Goal: Task Accomplishment & Management: Complete application form

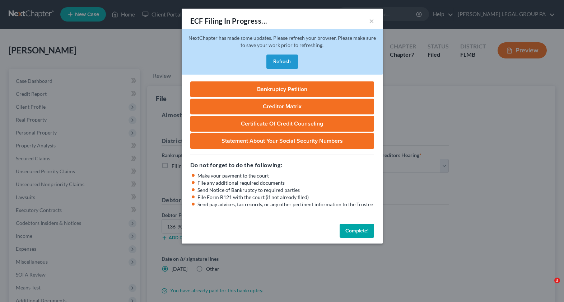
select select "3"
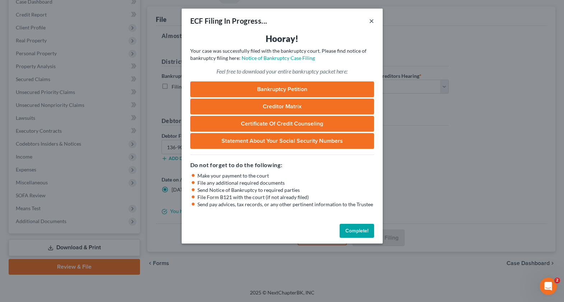
click at [373, 21] on button "×" at bounding box center [371, 21] width 5 height 9
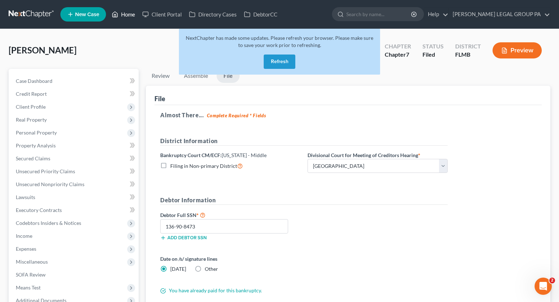
click at [113, 14] on icon at bounding box center [115, 14] width 5 height 5
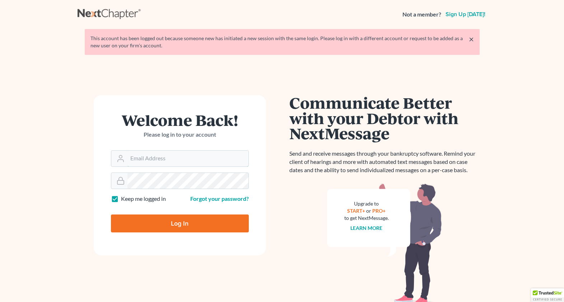
type input "[EMAIL_ADDRESS][DOMAIN_NAME]"
click at [160, 226] on input "Log In" at bounding box center [180, 224] width 138 height 18
type input "Thinking..."
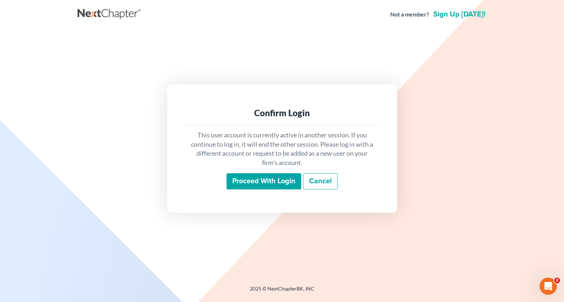
click at [260, 184] on input "Proceed with login" at bounding box center [264, 181] width 75 height 17
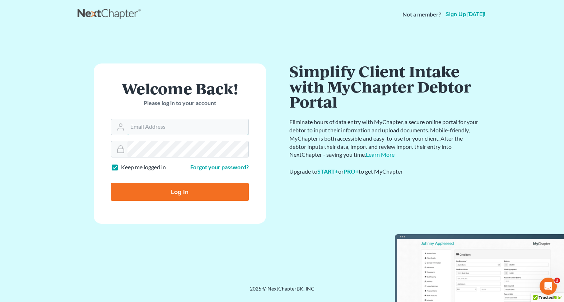
type input "[EMAIL_ADDRESS][DOMAIN_NAME]"
click at [185, 197] on input "Log In" at bounding box center [180, 192] width 138 height 18
type input "Thinking..."
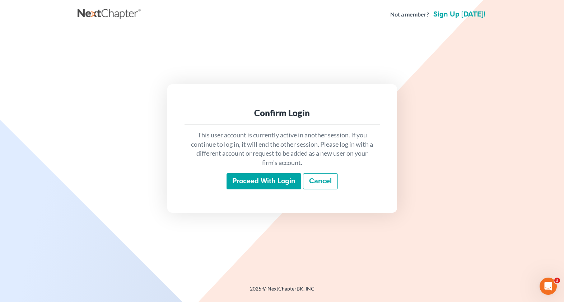
click at [281, 188] on input "Proceed with login" at bounding box center [264, 181] width 75 height 17
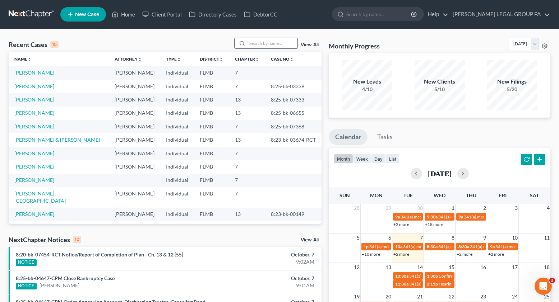
click at [267, 48] on input "search" at bounding box center [272, 43] width 50 height 10
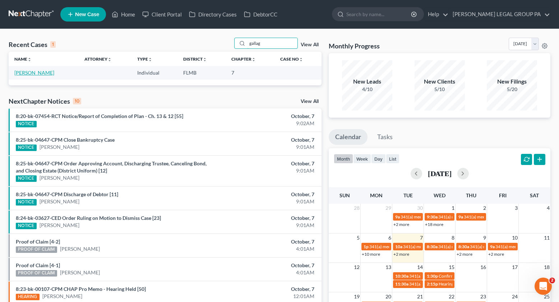
type input "gallag"
click at [39, 71] on link "[PERSON_NAME]" at bounding box center [34, 73] width 40 height 6
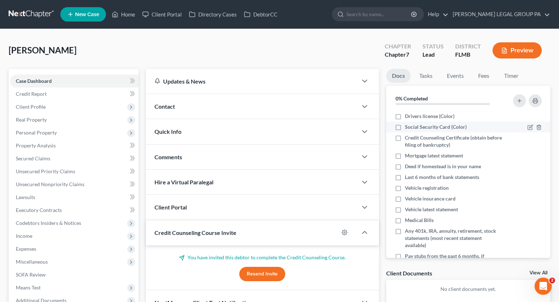
drag, startPoint x: 399, startPoint y: 116, endPoint x: 400, endPoint y: 124, distance: 8.8
click at [405, 116] on label "Drivers license (Color)" at bounding box center [430, 116] width 50 height 7
click at [408, 116] on input "Drivers license (Color)" at bounding box center [410, 115] width 5 height 5
checkbox input "true"
click at [405, 125] on label "Social Security Card (Color)" at bounding box center [436, 127] width 62 height 7
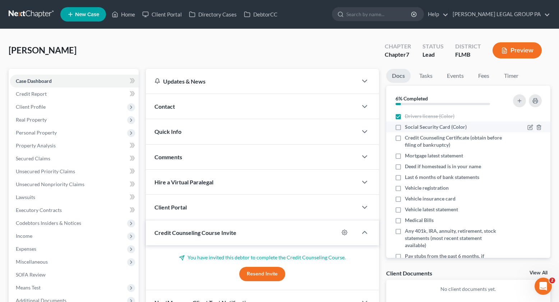
click at [408, 125] on input "Social Security Card (Color)" at bounding box center [410, 126] width 5 height 5
checkbox input "true"
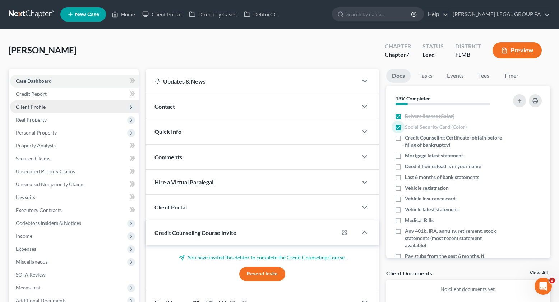
click at [30, 107] on span "Client Profile" at bounding box center [31, 107] width 30 height 6
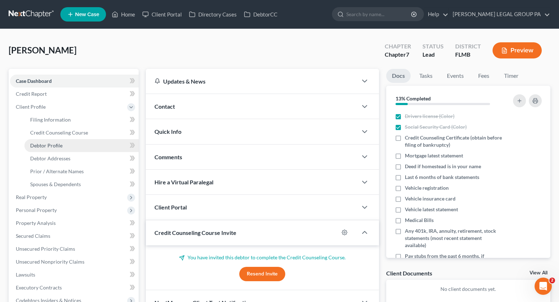
click at [55, 144] on span "Debtor Profile" at bounding box center [46, 146] width 32 height 6
select select "0"
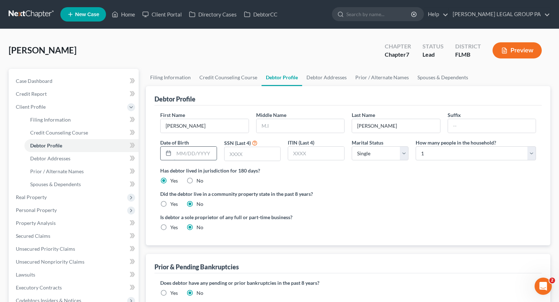
click at [188, 158] on input "text" at bounding box center [195, 154] width 43 height 14
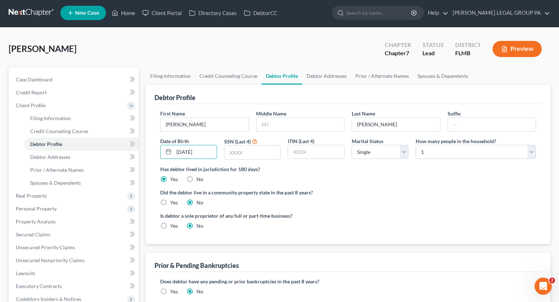
type input "[DATE]"
type input "3082"
click at [53, 158] on span "Debtor Addresses" at bounding box center [50, 157] width 40 height 6
select select "0"
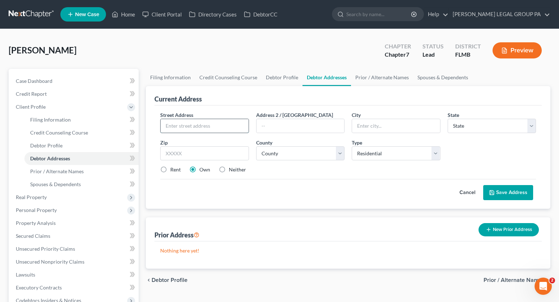
click at [187, 123] on input "text" at bounding box center [205, 126] width 88 height 14
type input "[STREET_ADDRESS]"
type input "34668"
click at [302, 202] on div "Street Address * [STREET_ADDRESS] * State * State [US_STATE] AK AR AZ CA CO CT …" at bounding box center [347, 157] width 387 height 103
type input "Port [PERSON_NAME]"
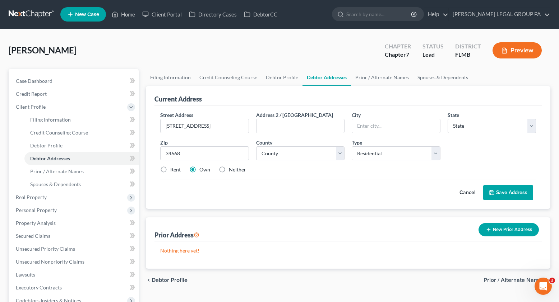
select select "9"
click at [291, 153] on select "County" at bounding box center [300, 154] width 89 height 14
select select "50"
click at [256, 147] on select "County [GEOGRAPHIC_DATA] [GEOGRAPHIC_DATA] [GEOGRAPHIC_DATA] [GEOGRAPHIC_DATA] …" at bounding box center [300, 154] width 89 height 14
click at [500, 194] on button "Save Address" at bounding box center [508, 192] width 50 height 15
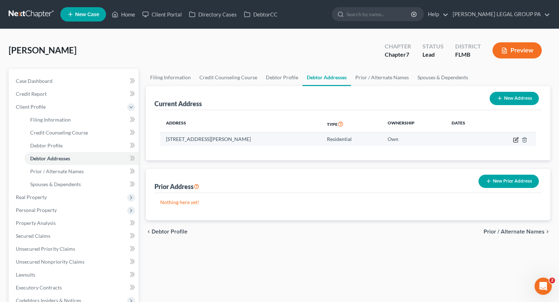
click at [515, 142] on icon "button" at bounding box center [516, 140] width 6 height 6
select select "9"
select select "50"
select select "0"
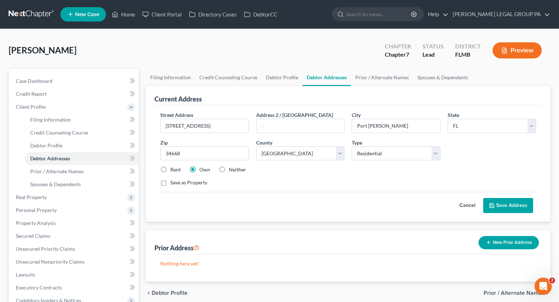
click at [495, 209] on button "Save Address" at bounding box center [508, 205] width 50 height 15
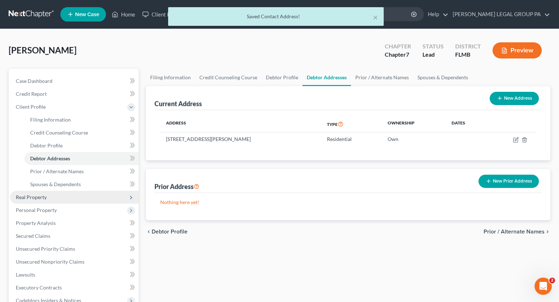
click at [41, 199] on span "Real Property" at bounding box center [31, 197] width 31 height 6
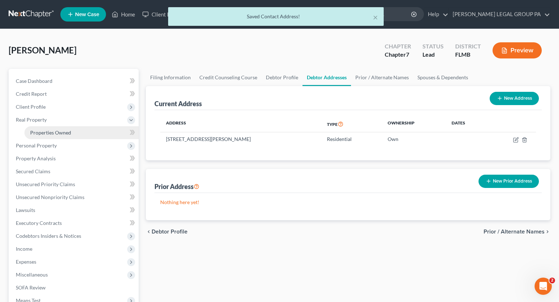
click at [50, 133] on span "Properties Owned" at bounding box center [50, 133] width 41 height 6
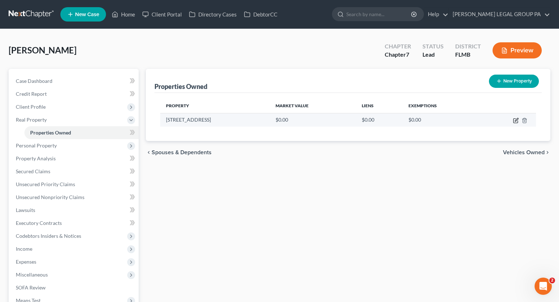
click at [515, 122] on icon "button" at bounding box center [516, 121] width 6 height 6
select select "9"
select select "50"
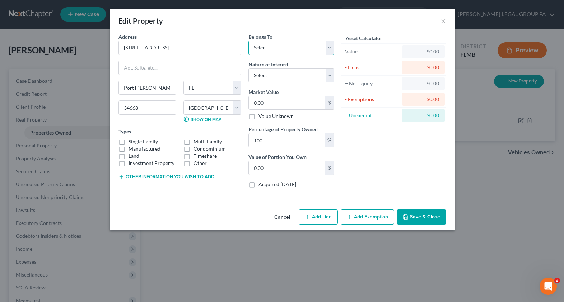
click at [267, 52] on select "Select Debtor 1 Only Debtor 2 Only Debtor 1 And Debtor 2 Only At Least One Of T…" at bounding box center [292, 48] width 86 height 14
select select "3"
click at [249, 41] on select "Select Debtor 1 Only Debtor 2 Only Debtor 1 And Debtor 2 Only At Least One Of T…" at bounding box center [292, 48] width 86 height 14
click at [129, 143] on label "Single Family" at bounding box center [143, 141] width 29 height 7
click at [131, 143] on input "Single Family" at bounding box center [133, 140] width 5 height 5
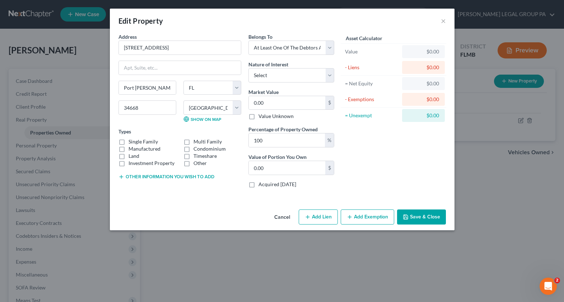
checkbox input "true"
click at [279, 77] on select "Select Fee Simple Joint Tenant Life Estate Equitable Interest Future Interest T…" at bounding box center [292, 75] width 86 height 14
select select "0"
click at [249, 68] on select "Select Fee Simple Joint Tenant Life Estate Equitable Interest Future Interest T…" at bounding box center [292, 75] width 86 height 14
click at [268, 105] on input "0.00" at bounding box center [287, 103] width 77 height 14
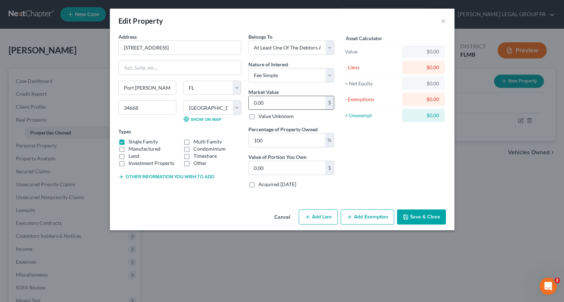
paste input "163,39"
type input "163,390"
type input "163,390.00"
type input "163,390"
click at [397, 159] on div "Asset Calculator Value $163,390.00 - Liens $0.00 = Net Equity $0.00 - Exemption…" at bounding box center [394, 113] width 112 height 161
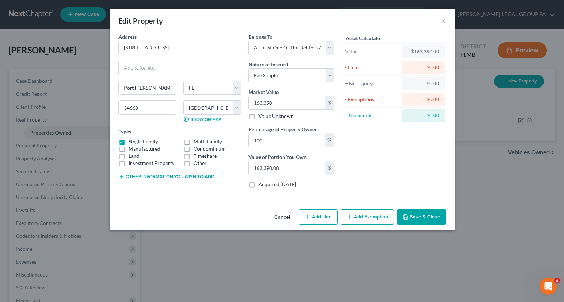
click at [423, 214] on button "Save & Close" at bounding box center [421, 217] width 49 height 15
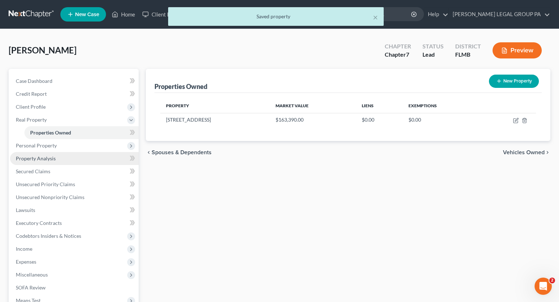
click at [45, 160] on span "Property Analysis" at bounding box center [36, 159] width 40 height 6
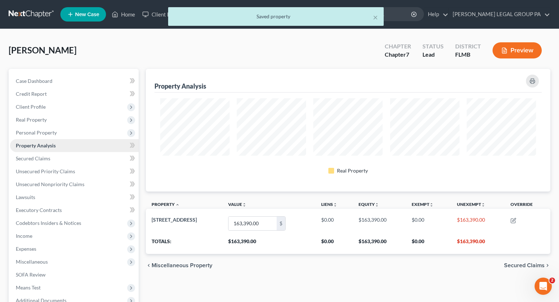
scroll to position [123, 404]
click at [50, 131] on span "Personal Property" at bounding box center [36, 133] width 41 height 6
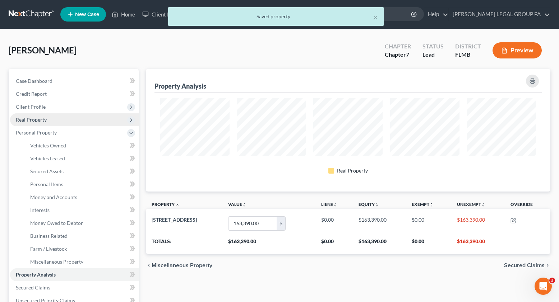
click at [35, 124] on span "Real Property" at bounding box center [74, 119] width 129 height 13
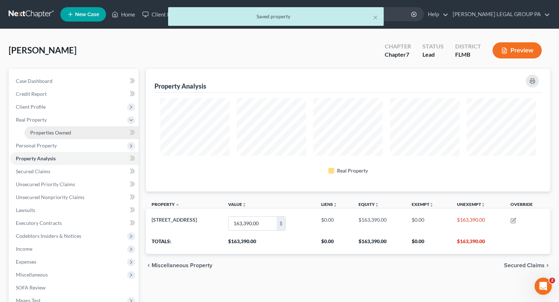
click at [45, 130] on span "Properties Owned" at bounding box center [50, 133] width 41 height 6
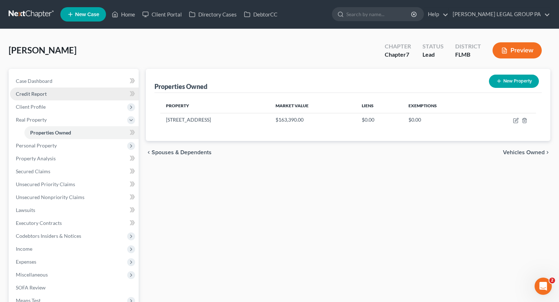
click at [33, 93] on span "Credit Report" at bounding box center [31, 94] width 31 height 6
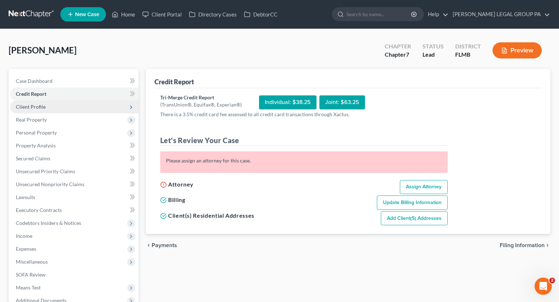
click at [40, 110] on span "Client Profile" at bounding box center [31, 107] width 30 height 6
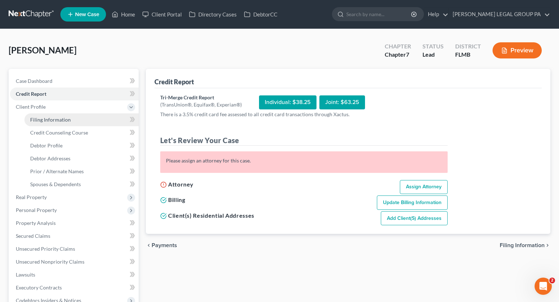
click at [42, 121] on span "Filing Information" at bounding box center [50, 120] width 41 height 6
select select "1"
select select "0"
select select "9"
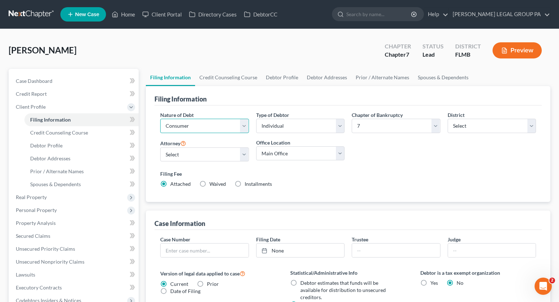
click at [185, 128] on select "Select Business Consumer Other" at bounding box center [204, 126] width 89 height 14
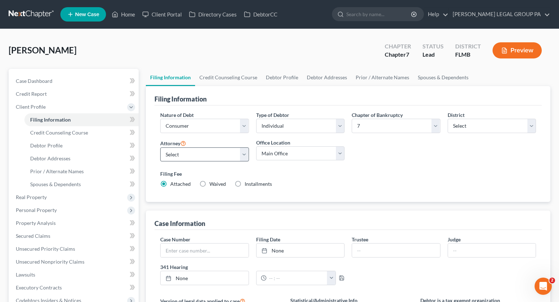
click at [176, 162] on div "Attorney Select [PERSON_NAME] - FLMB [PERSON_NAME] - FLMB" at bounding box center [205, 153] width 96 height 29
click at [176, 157] on select "Select [PERSON_NAME] - FLMB [PERSON_NAME] - FLMB" at bounding box center [204, 155] width 89 height 14
select select "0"
click at [160, 148] on select "Select [PERSON_NAME] - FLMB [PERSON_NAME] - FLMB" at bounding box center [204, 155] width 89 height 14
click at [36, 93] on span "Credit Report" at bounding box center [31, 94] width 31 height 6
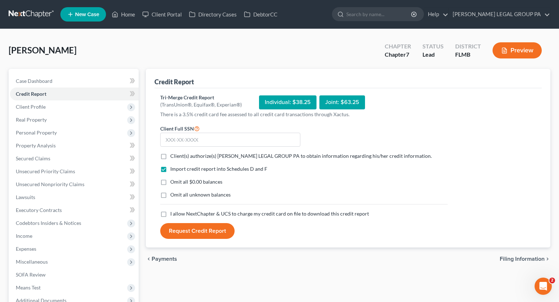
click at [170, 156] on label "Client(s) authorize(s) [PERSON_NAME] LEGAL GROUP PA to obtain information regar…" at bounding box center [300, 156] width 261 height 7
click at [173, 156] on input "Client(s) authorize(s) [PERSON_NAME] LEGAL GROUP PA to obtain information regar…" at bounding box center [175, 155] width 5 height 5
checkbox input "true"
click at [170, 184] on label "Omit all $0.00 balances" at bounding box center [196, 182] width 52 height 7
click at [173, 183] on input "Omit all $0.00 balances" at bounding box center [175, 181] width 5 height 5
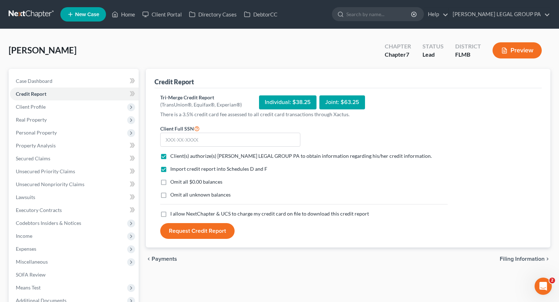
checkbox input "true"
drag, startPoint x: 165, startPoint y: 197, endPoint x: 165, endPoint y: 207, distance: 9.3
click at [170, 197] on label "Omit all unknown balances" at bounding box center [200, 194] width 60 height 7
click at [173, 196] on input "Omit all unknown balances" at bounding box center [175, 193] width 5 height 5
checkbox input "true"
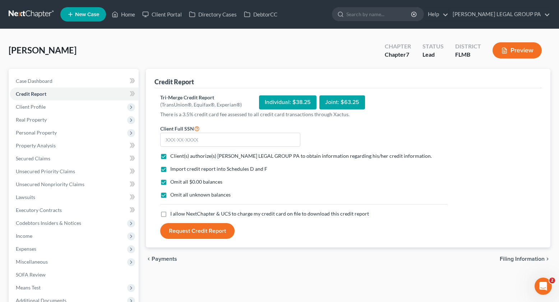
click at [170, 216] on label "I allow NextChapter & UCS to charge my credit card on file to download this cre…" at bounding box center [269, 213] width 199 height 7
click at [173, 215] on input "I allow NextChapter & UCS to charge my credit card on file to download this cre…" at bounding box center [175, 212] width 5 height 5
checkbox input "true"
click at [187, 142] on input "text" at bounding box center [230, 140] width 140 height 14
type input "592-98-3082"
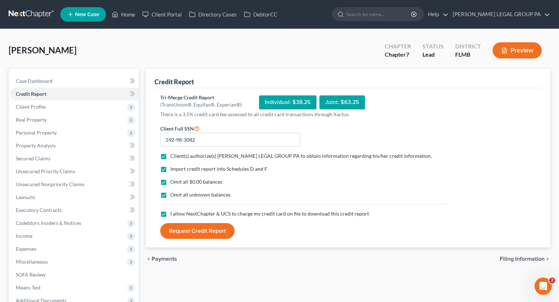
click at [209, 230] on button "Request Credit Report" at bounding box center [197, 231] width 74 height 16
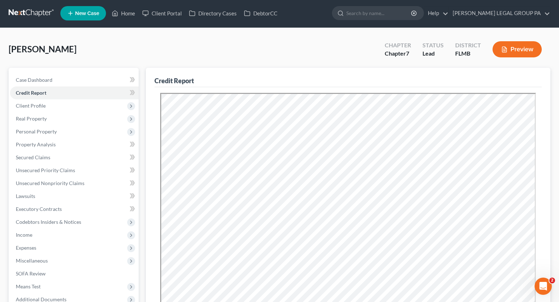
scroll to position [1, 0]
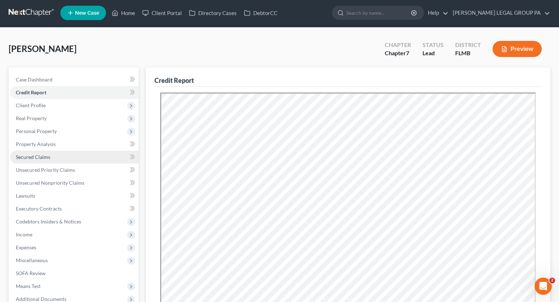
click at [33, 159] on span "Secured Claims" at bounding box center [33, 157] width 34 height 6
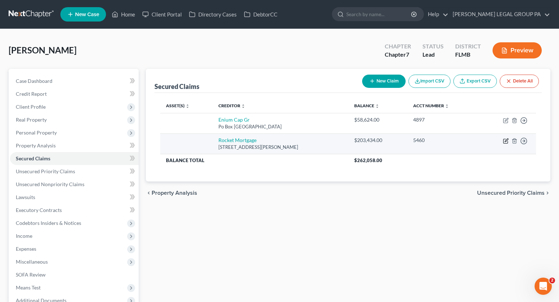
click at [506, 141] on icon "button" at bounding box center [506, 141] width 6 height 6
select select "23"
select select "0"
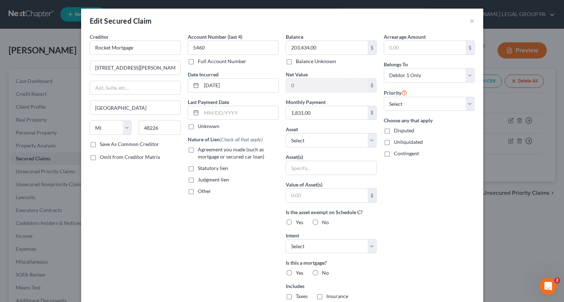
click at [198, 150] on label "Agreement you made (such as mortgage or secured car loan)" at bounding box center [238, 153] width 81 height 14
click at [201, 150] on input "Agreement you made (such as mortgage or secured car loan)" at bounding box center [203, 148] width 5 height 5
checkbox input "true"
click at [323, 139] on select "Select Other Multiple Assets [STREET_ADDRESS] - $163390.0" at bounding box center [331, 140] width 91 height 14
select select "2"
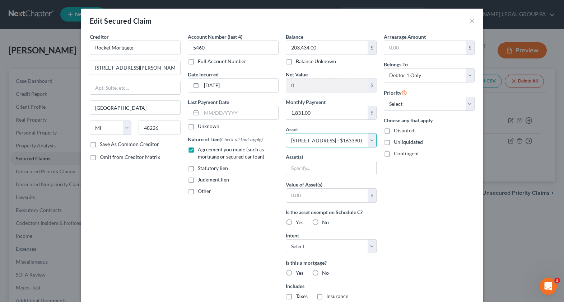
click at [286, 133] on select "Select Other Multiple Assets [STREET_ADDRESS] - $163390.0" at bounding box center [331, 140] width 91 height 14
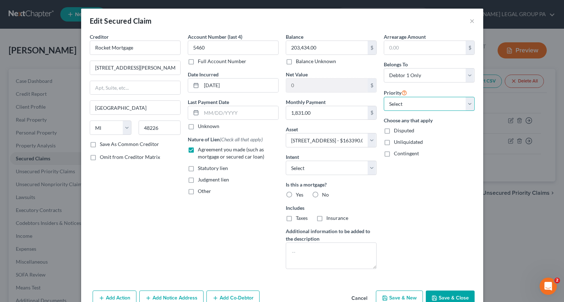
click at [401, 102] on select "Select 1st 2nd 3rd 4th 5th 6th 7th 8th 9th 10th 11th 12th 13th 14th 15th 16th 1…" at bounding box center [429, 104] width 91 height 14
select select "0"
click at [384, 97] on select "Select 1st 2nd 3rd 4th 5th 6th 7th 8th 9th 10th 11th 12th 13th 14th 15th 16th 1…" at bounding box center [429, 104] width 91 height 14
click at [303, 167] on select "Select Surrender Redeem Reaffirm Avoid Other" at bounding box center [331, 168] width 91 height 14
select select "2"
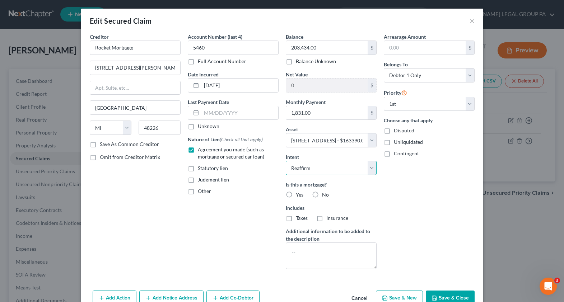
click at [286, 161] on select "Select Surrender Redeem Reaffirm Avoid Other" at bounding box center [331, 168] width 91 height 14
click at [296, 196] on label "Yes" at bounding box center [300, 194] width 8 height 7
click at [299, 196] on input "Yes" at bounding box center [301, 193] width 5 height 5
radio input "true"
click at [296, 222] on label "Taxes" at bounding box center [302, 218] width 12 height 7
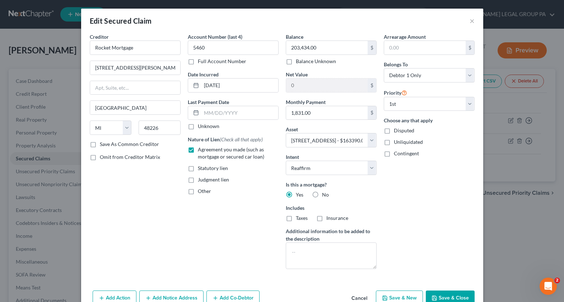
click at [299, 219] on input "Taxes" at bounding box center [301, 217] width 5 height 5
checkbox input "true"
click at [326, 220] on label "Insurance" at bounding box center [337, 218] width 22 height 7
click at [329, 219] on input "Insurance" at bounding box center [331, 217] width 5 height 5
checkbox input "true"
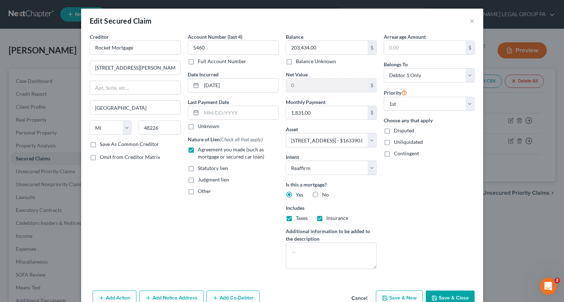
click at [443, 297] on button "Save & Close" at bounding box center [450, 298] width 49 height 15
select select
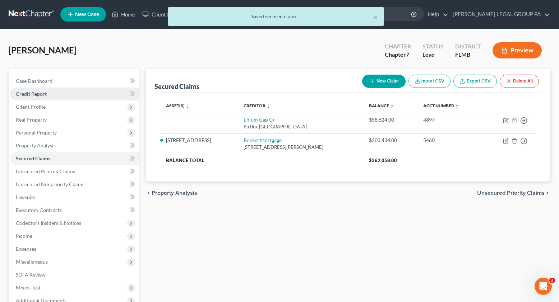
click at [31, 97] on link "Credit Report" at bounding box center [74, 94] width 129 height 13
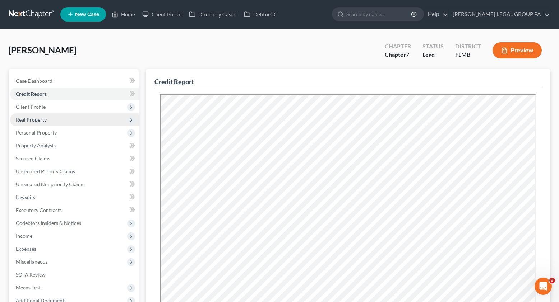
click at [38, 122] on span "Real Property" at bounding box center [31, 120] width 31 height 6
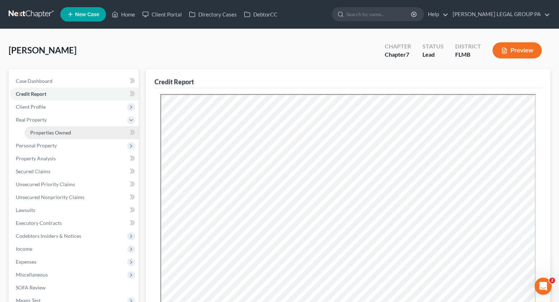
click at [44, 131] on span "Properties Owned" at bounding box center [50, 133] width 41 height 6
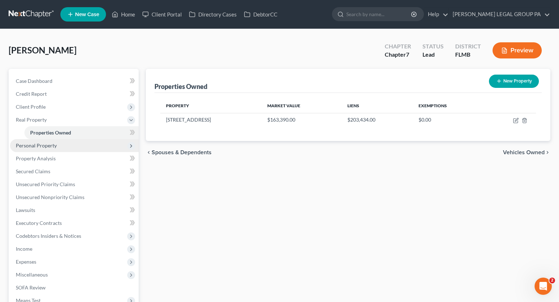
click at [65, 146] on span "Personal Property" at bounding box center [74, 145] width 129 height 13
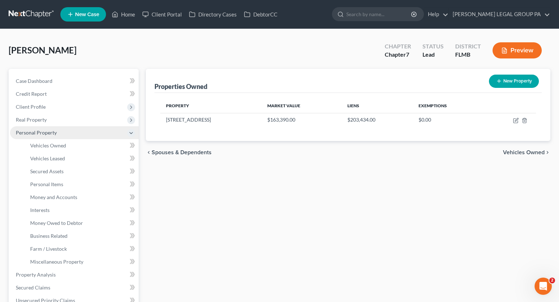
click at [48, 136] on span "Personal Property" at bounding box center [74, 132] width 129 height 13
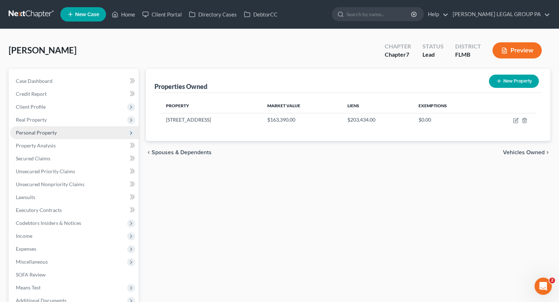
click at [41, 130] on span "Personal Property" at bounding box center [36, 133] width 41 height 6
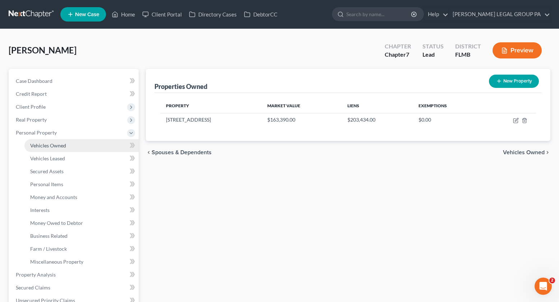
click at [50, 145] on span "Vehicles Owned" at bounding box center [48, 146] width 36 height 6
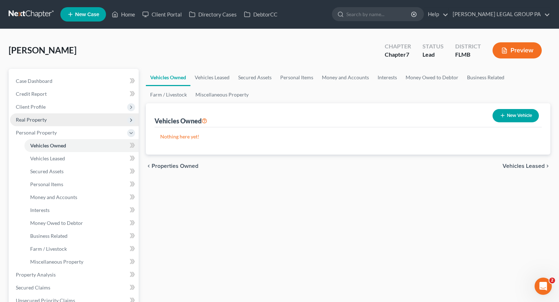
click at [43, 119] on span "Real Property" at bounding box center [31, 120] width 31 height 6
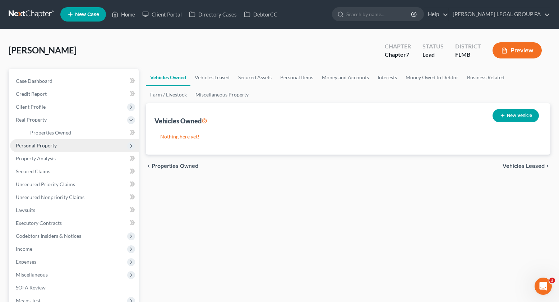
click at [32, 146] on span "Personal Property" at bounding box center [36, 146] width 41 height 6
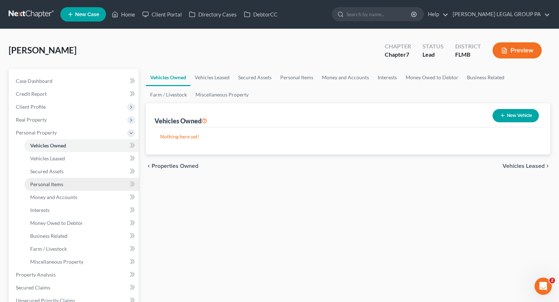
click at [42, 186] on span "Personal Items" at bounding box center [46, 184] width 33 height 6
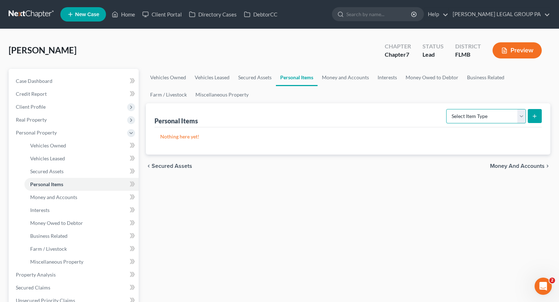
click at [472, 119] on select "Select Item Type Clothing Collectibles Of Value Electronics Firearms Household …" at bounding box center [486, 116] width 80 height 14
drag, startPoint x: 536, startPoint y: 115, endPoint x: 526, endPoint y: 115, distance: 9.7
click at [535, 115] on icon "submit" at bounding box center [535, 116] width 6 height 6
click at [501, 116] on select "Select Item Type Clothing Collectibles Of Value Electronics Firearms Household …" at bounding box center [486, 116] width 80 height 14
click at [447, 109] on select "Select Item Type Clothing Collectibles Of Value Electronics Firearms Household …" at bounding box center [486, 116] width 80 height 14
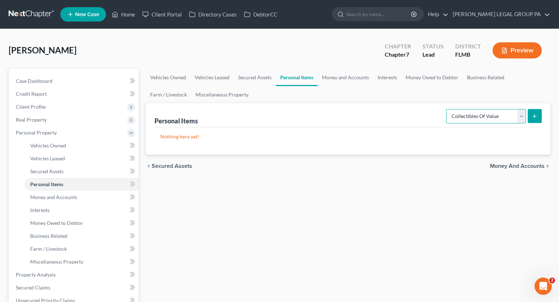
click at [467, 117] on select "Select Item Type Clothing Collectibles Of Value Electronics Firearms Household …" at bounding box center [486, 116] width 80 height 14
select select "clothing"
click at [447, 109] on select "Select Item Type Clothing Collectibles Of Value Electronics Firearms Household …" at bounding box center [486, 116] width 80 height 14
click at [530, 119] on button "submit" at bounding box center [535, 116] width 14 height 14
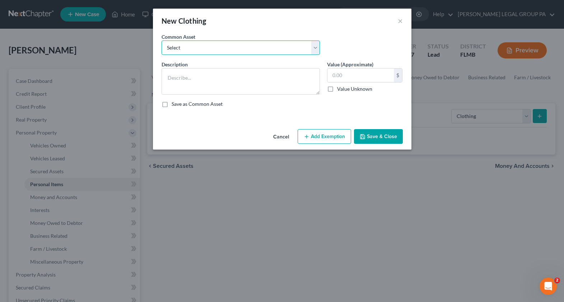
click at [275, 50] on select "Select All Clothing General Clothes Various Clothing Apparel Various Clothing A…" at bounding box center [241, 48] width 158 height 14
select select "0"
click at [162, 41] on select "Select All Clothing General Clothes Various Clothing Apparel Various Clothing A…" at bounding box center [241, 48] width 158 height 14
type textarea "All Clothing"
click at [338, 80] on input "text" at bounding box center [361, 76] width 66 height 14
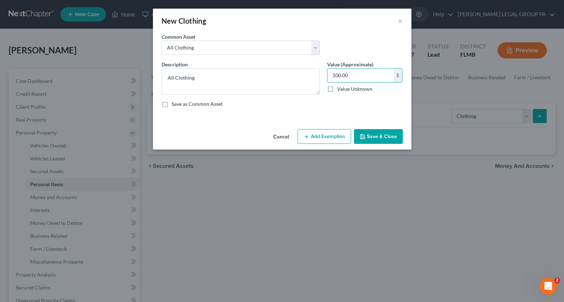
type input "100.00"
click at [386, 134] on button "Save & Close" at bounding box center [378, 136] width 49 height 15
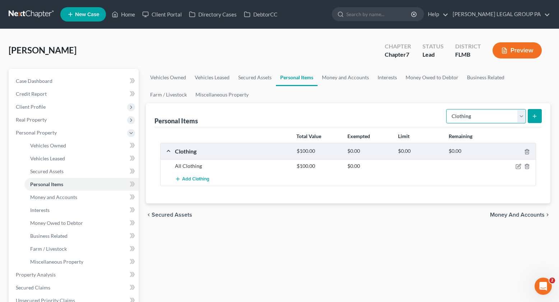
click at [469, 117] on select "Select Item Type Clothing Collectibles Of Value Electronics Firearms Household …" at bounding box center [486, 116] width 80 height 14
click at [447, 109] on select "Select Item Type Clothing Collectibles Of Value Electronics Firearms Household …" at bounding box center [486, 116] width 80 height 14
click at [377, 119] on div "Personal Items Select Item Type Clothing Collectibles Of Value Electronics Fire…" at bounding box center [347, 115] width 387 height 24
click at [480, 117] on select "Select Item Type Clothing Collectibles Of Value Electronics Firearms Household …" at bounding box center [486, 116] width 80 height 14
select select "electronics"
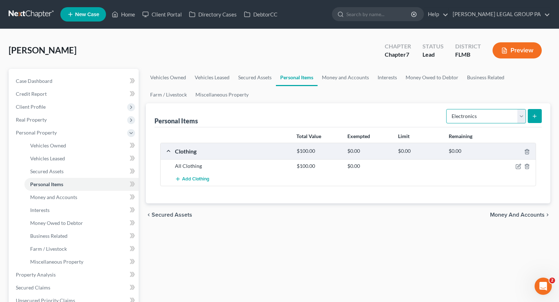
click at [447, 109] on select "Select Item Type Clothing Collectibles Of Value Electronics Firearms Household …" at bounding box center [486, 116] width 80 height 14
click at [535, 118] on icon "submit" at bounding box center [535, 116] width 6 height 6
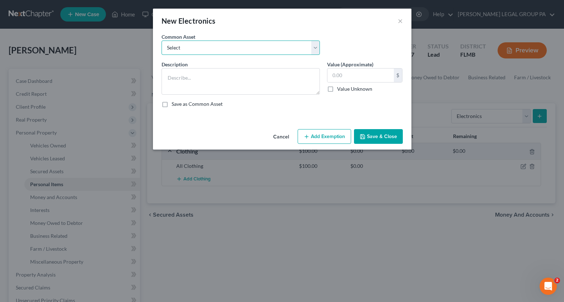
click at [221, 54] on select "Select 2 televisions & 2 cell phones General Electronics (TV, Cellphone, Comput…" at bounding box center [241, 48] width 158 height 14
click at [280, 136] on button "Cancel" at bounding box center [281, 137] width 27 height 14
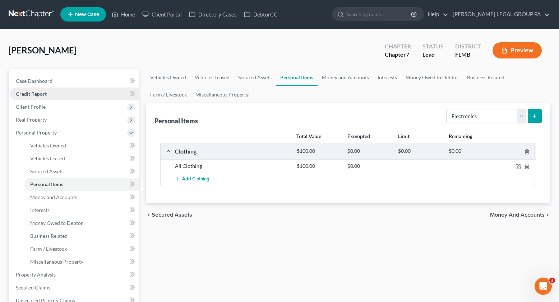
click at [35, 97] on span "Credit Report" at bounding box center [31, 94] width 31 height 6
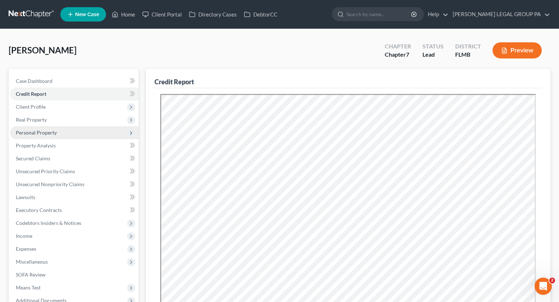
click at [39, 137] on span "Personal Property" at bounding box center [74, 132] width 129 height 13
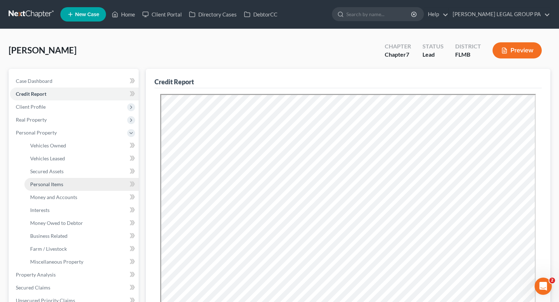
click at [43, 180] on link "Personal Items" at bounding box center [81, 184] width 114 height 13
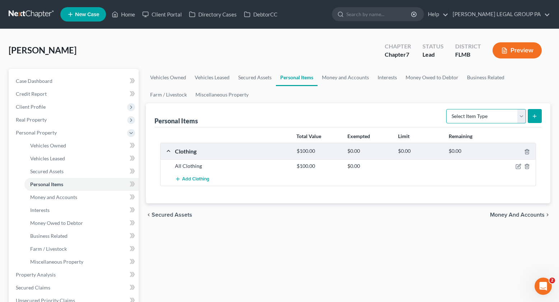
click at [481, 118] on select "Select Item Type Clothing Collectibles Of Value Electronics Firearms Household …" at bounding box center [486, 116] width 80 height 14
select select "electronics"
click at [447, 109] on select "Select Item Type Clothing Collectibles Of Value Electronics Firearms Household …" at bounding box center [486, 116] width 80 height 14
click at [533, 120] on button "submit" at bounding box center [535, 116] width 14 height 14
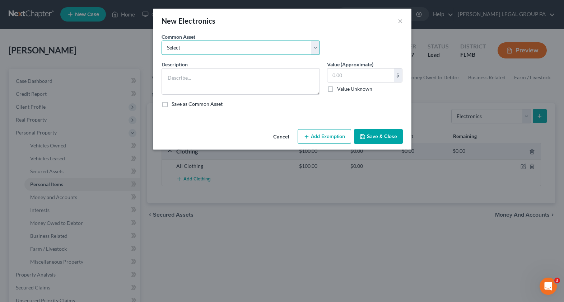
click at [177, 48] on select "Select 2 televisions & 2 cell phones General Electronics (TV, Cellphone, Comput…" at bounding box center [241, 48] width 158 height 14
select select "1"
click at [162, 41] on select "Select 2 televisions & 2 cell phones General Electronics (TV, Cellphone, Comput…" at bounding box center [241, 48] width 158 height 14
type textarea "General Electronics (TV, Cellphone, Computer/Tablet)"
type input "500.00"
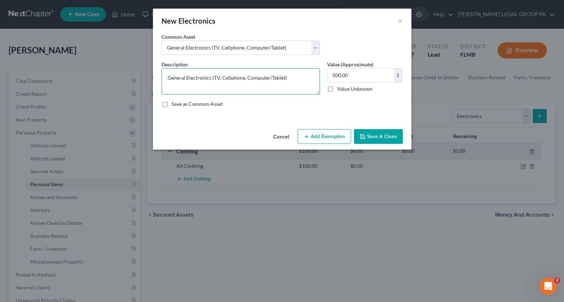
drag, startPoint x: 222, startPoint y: 78, endPoint x: 283, endPoint y: 78, distance: 61.4
click at [283, 78] on textarea "General Electronics (TV, Cellphone, Computer/Tablet)" at bounding box center [241, 81] width 158 height 27
type textarea "General Electronics (TV)"
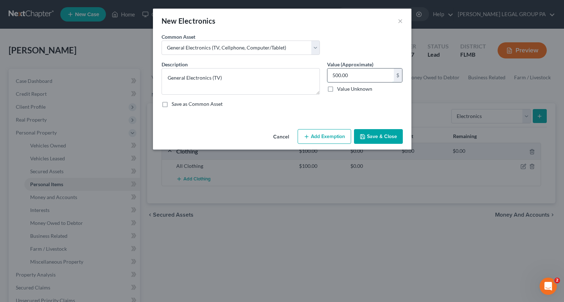
click at [347, 80] on input "500.00" at bounding box center [361, 76] width 66 height 14
type input "200.00"
click at [379, 139] on button "Save & Close" at bounding box center [378, 136] width 49 height 15
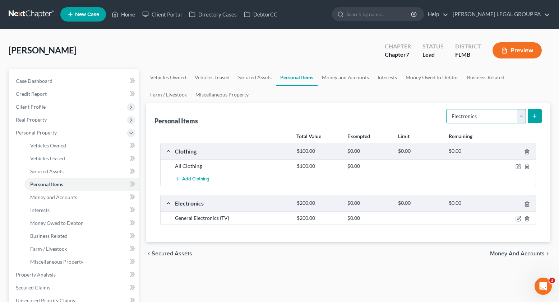
click at [485, 120] on select "Select Item Type Clothing Collectibles Of Value Electronics Firearms Household …" at bounding box center [486, 116] width 80 height 14
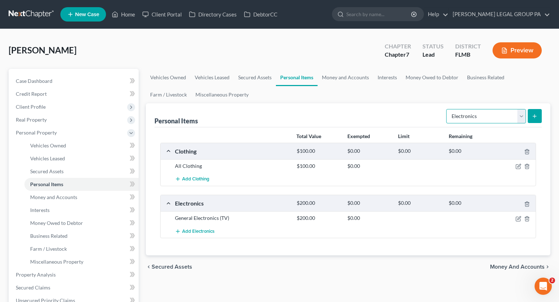
select select "household_goods"
click at [447, 109] on select "Select Item Type Clothing Collectibles Of Value Electronics Firearms Household …" at bounding box center [486, 116] width 80 height 14
click at [537, 118] on icon "submit" at bounding box center [535, 116] width 6 height 6
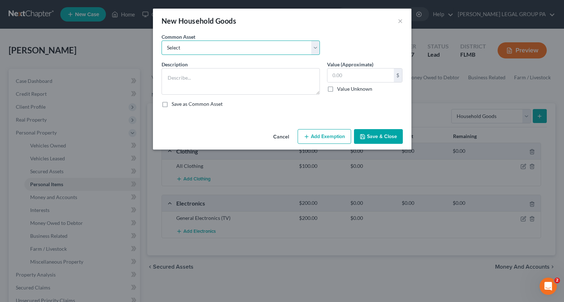
click at [198, 45] on select "Select Washer & Dryer Knick Knacks Patio Chaise Living room set, dining room se…" at bounding box center [241, 48] width 158 height 14
select select "3"
click at [162, 41] on select "Select Washer & Dryer Knick Knacks Patio Chaise Living room set, dining room se…" at bounding box center [241, 48] width 158 height 14
type textarea "Living room set, dining room set, bedroom set, microwave & misc. kitchenware"
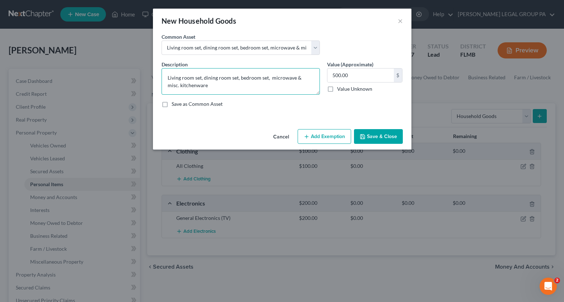
click at [239, 78] on textarea "Living room set, dining room set, bedroom set, microwave & misc. kitchenware" at bounding box center [241, 81] width 158 height 27
click at [357, 78] on input "500.00" at bounding box center [361, 76] width 66 height 14
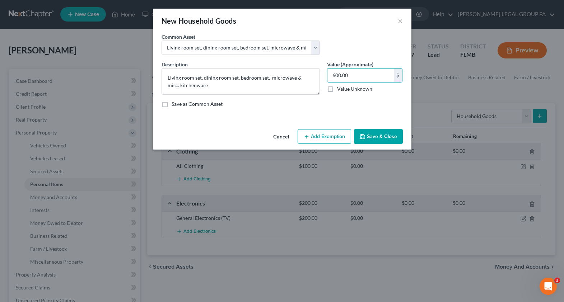
type input "600.00"
click at [381, 135] on button "Save & Close" at bounding box center [378, 136] width 49 height 15
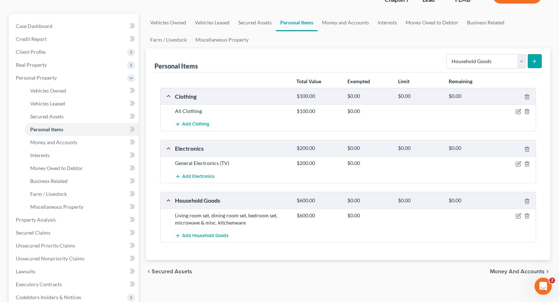
scroll to position [55, 0]
click at [463, 59] on select "Select Item Type Clothing Collectibles Of Value Electronics Firearms Household …" at bounding box center [486, 61] width 80 height 14
click at [447, 54] on select "Select Item Type Clothing Collectibles Of Value Electronics Firearms Household …" at bounding box center [486, 61] width 80 height 14
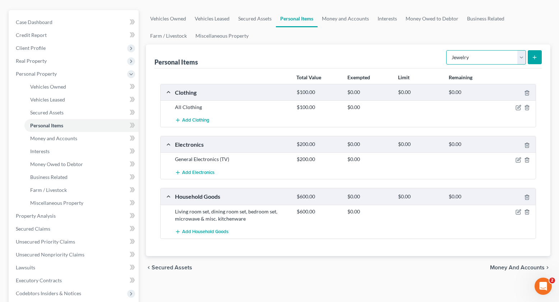
scroll to position [68, 0]
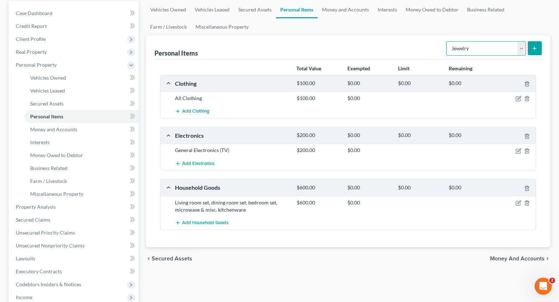
click at [465, 48] on select "Select Item Type Clothing Collectibles Of Value Electronics Firearms Household …" at bounding box center [486, 48] width 80 height 14
click at [447, 41] on select "Select Item Type Clothing Collectibles Of Value Electronics Firearms Household …" at bounding box center [486, 48] width 80 height 14
click at [474, 51] on select "Select Item Type Clothing Collectibles Of Value Electronics Firearms Household …" at bounding box center [486, 48] width 80 height 14
select select "sports_and_hobby_equipment"
click at [447, 41] on select "Select Item Type Clothing Collectibles Of Value Electronics Firearms Household …" at bounding box center [486, 48] width 80 height 14
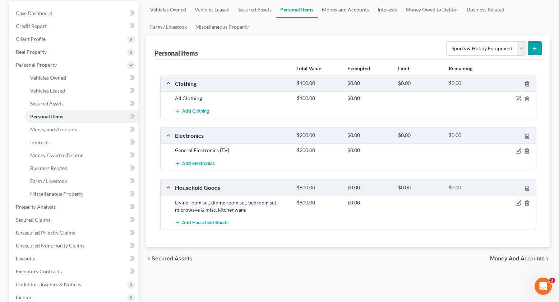
click at [366, 42] on div "Personal Items Select Item Type Clothing Collectibles Of Value Electronics Fire…" at bounding box center [347, 48] width 387 height 24
click at [494, 48] on select "Select Item Type Clothing Collectibles Of Value Electronics Firearms Household …" at bounding box center [486, 48] width 80 height 14
click at [33, 129] on span "Money and Accounts" at bounding box center [53, 129] width 47 height 6
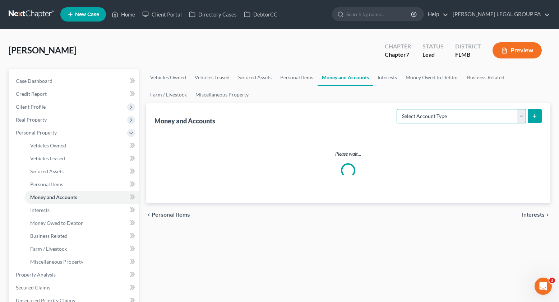
click at [452, 111] on select "Select Account Type Brokerage Cash on Hand Certificates of Deposit Checking Acc…" at bounding box center [461, 116] width 129 height 14
select select "checking"
click at [398, 109] on select "Select Account Type Brokerage Cash on Hand Certificates of Deposit Checking Acc…" at bounding box center [461, 116] width 129 height 14
click at [536, 117] on icon "submit" at bounding box center [535, 116] width 6 height 6
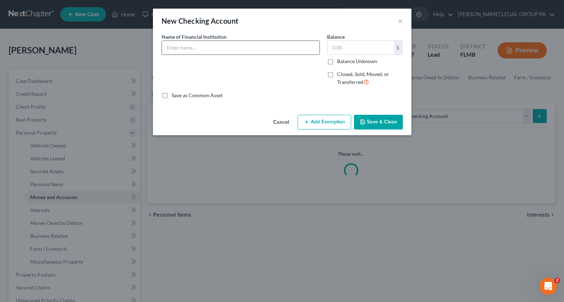
click at [197, 45] on input "text" at bounding box center [241, 48] width 158 height 14
type input "b"
type input "BOA account ending 0484"
click at [368, 119] on button "Save & Close" at bounding box center [378, 122] width 49 height 15
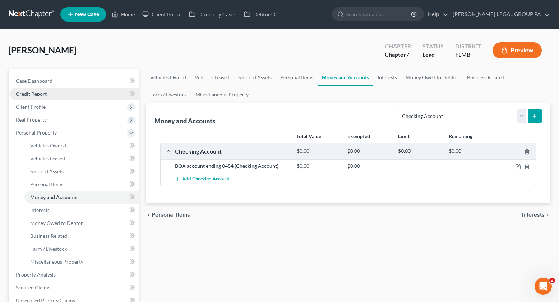
click at [38, 96] on span "Credit Report" at bounding box center [31, 94] width 31 height 6
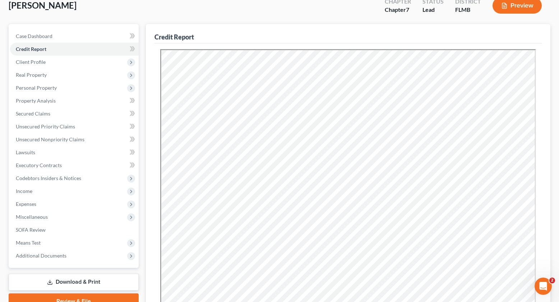
scroll to position [52, 0]
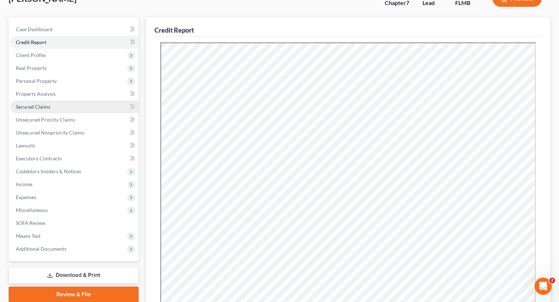
click at [39, 108] on span "Secured Claims" at bounding box center [33, 107] width 34 height 6
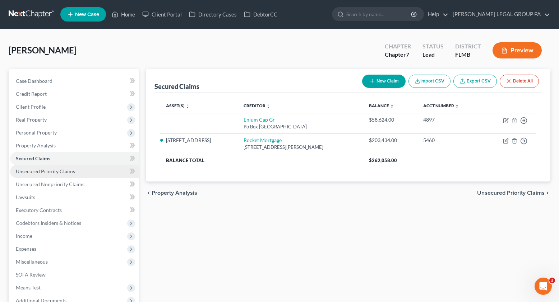
click at [40, 172] on span "Unsecured Priority Claims" at bounding box center [45, 171] width 59 height 6
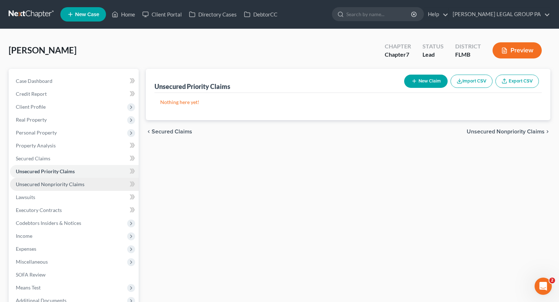
click at [64, 181] on link "Unsecured Nonpriority Claims" at bounding box center [74, 184] width 129 height 13
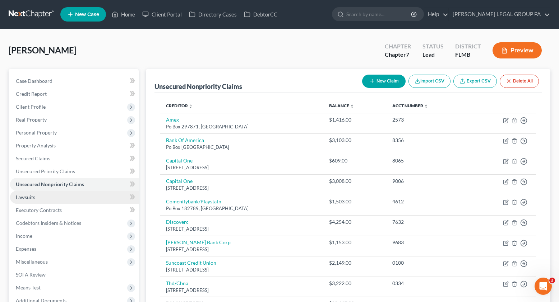
click at [70, 199] on link "Lawsuits" at bounding box center [74, 197] width 129 height 13
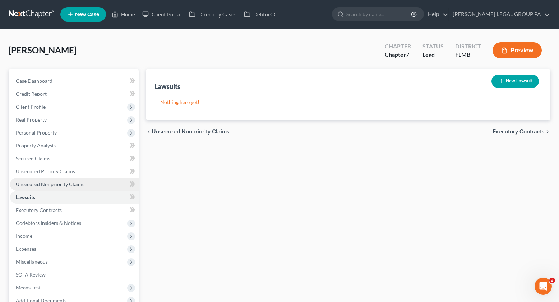
click at [42, 190] on link "Unsecured Nonpriority Claims" at bounding box center [74, 184] width 129 height 13
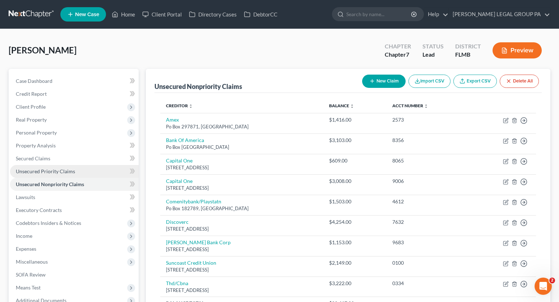
click at [59, 168] on span "Unsecured Priority Claims" at bounding box center [45, 171] width 59 height 6
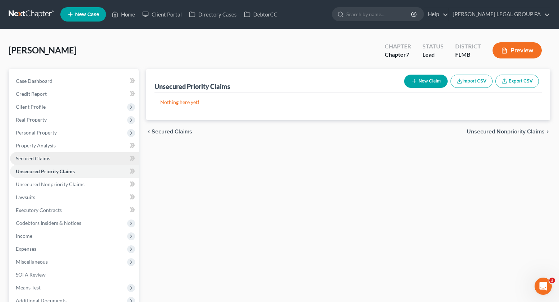
click at [54, 160] on link "Secured Claims" at bounding box center [74, 158] width 129 height 13
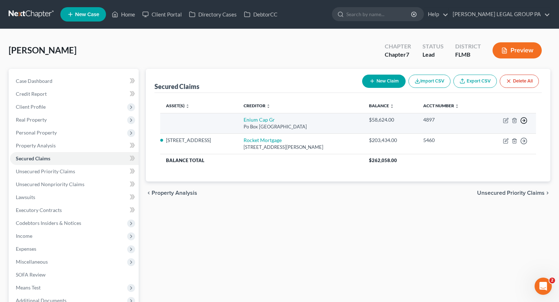
click at [524, 120] on polyline "button" at bounding box center [524, 121] width 1 height 3
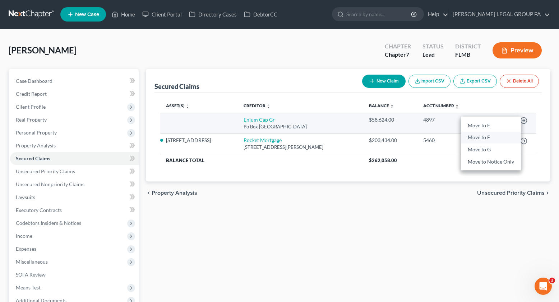
click at [496, 137] on link "Move to F" at bounding box center [491, 138] width 60 height 12
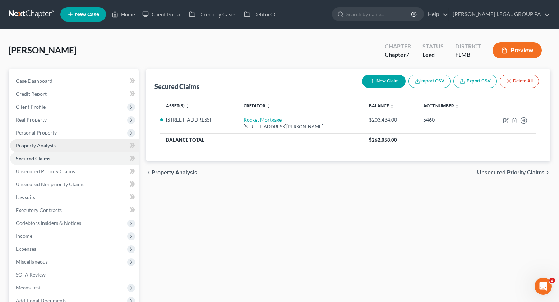
click at [44, 144] on span "Property Analysis" at bounding box center [36, 146] width 40 height 6
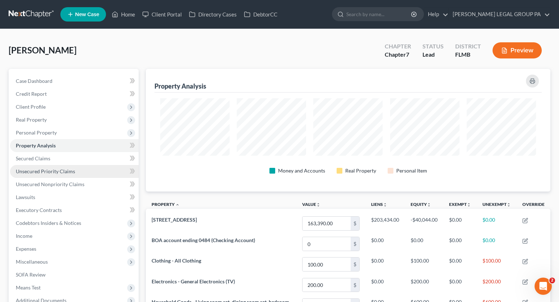
scroll to position [123, 404]
click at [21, 173] on span "Unsecured Priority Claims" at bounding box center [45, 171] width 59 height 6
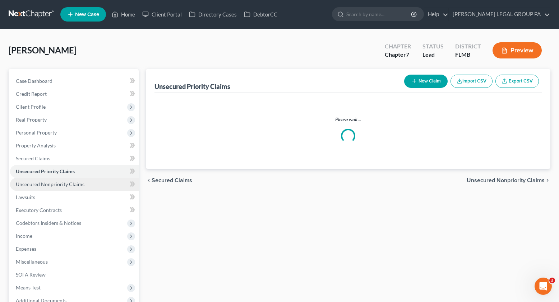
click at [45, 182] on span "Unsecured Nonpriority Claims" at bounding box center [50, 184] width 69 height 6
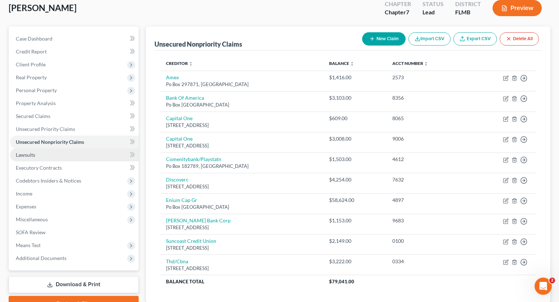
scroll to position [51, 0]
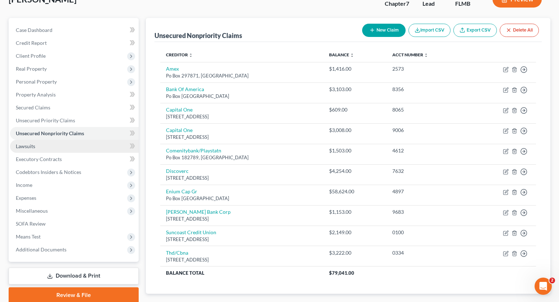
click at [33, 150] on link "Lawsuits" at bounding box center [74, 146] width 129 height 13
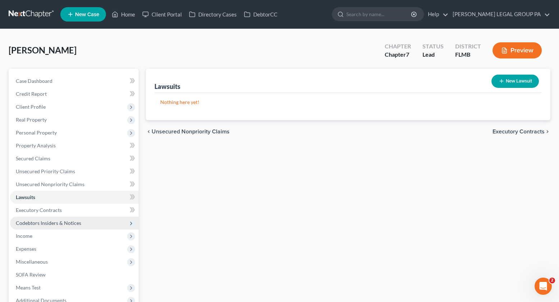
click at [41, 217] on span "Codebtors Insiders & Notices" at bounding box center [74, 223] width 129 height 13
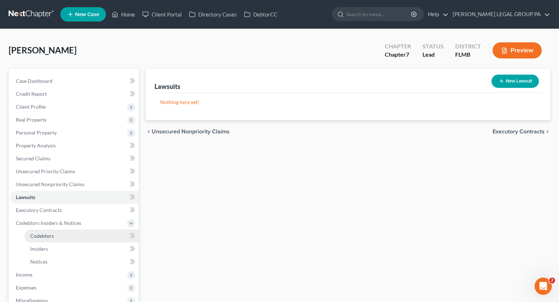
click at [33, 237] on span "Codebtors" at bounding box center [42, 236] width 24 height 6
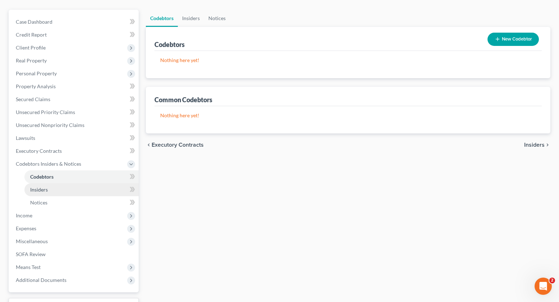
scroll to position [63, 0]
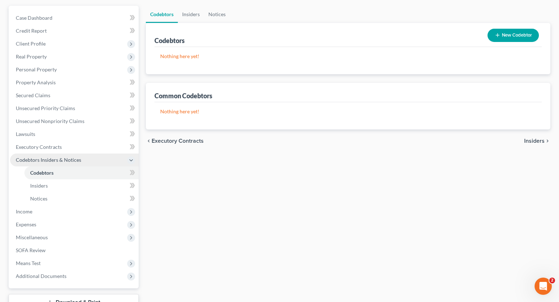
click at [59, 162] on span "Codebtors Insiders & Notices" at bounding box center [48, 160] width 65 height 6
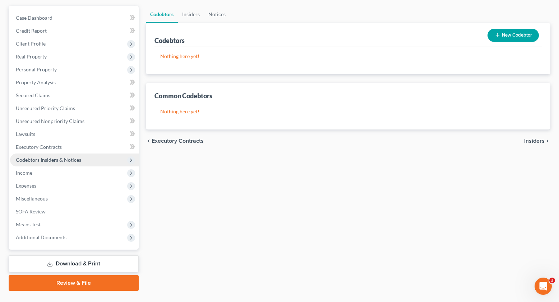
click at [46, 163] on span "Codebtors Insiders & Notices" at bounding box center [48, 160] width 65 height 6
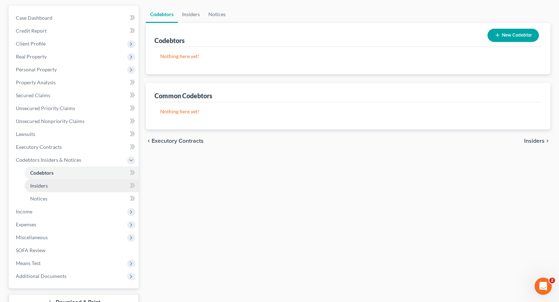
click at [47, 189] on span "Insiders" at bounding box center [39, 186] width 18 height 6
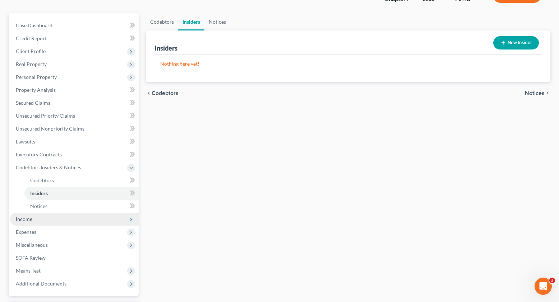
scroll to position [60, 0]
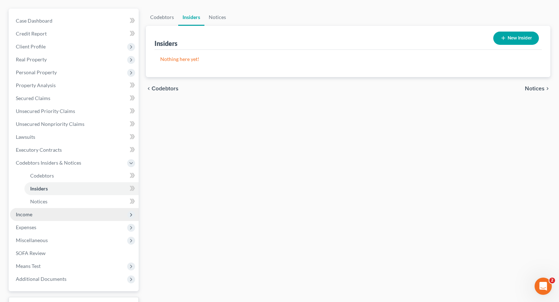
click at [35, 214] on span "Income" at bounding box center [74, 214] width 129 height 13
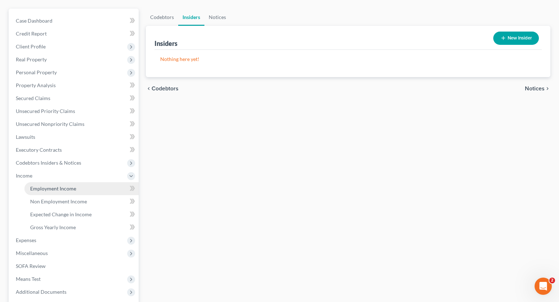
click at [49, 189] on span "Employment Income" at bounding box center [53, 189] width 46 height 6
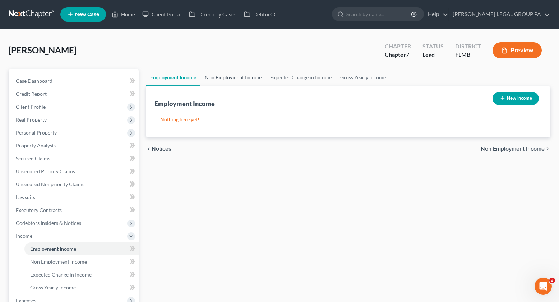
click at [219, 77] on link "Non Employment Income" at bounding box center [232, 77] width 65 height 17
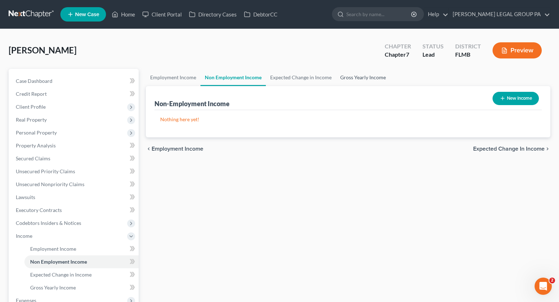
click at [344, 77] on link "Gross Yearly Income" at bounding box center [363, 77] width 54 height 17
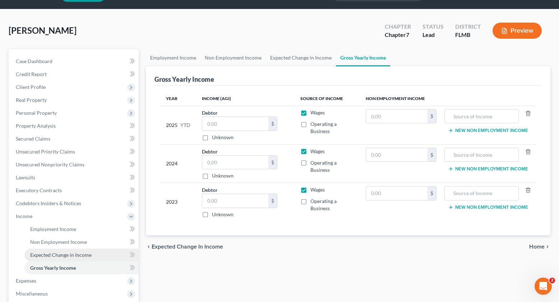
scroll to position [63, 0]
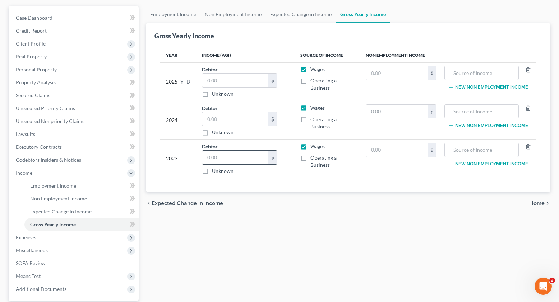
click at [232, 154] on input "text" at bounding box center [235, 158] width 66 height 14
click at [233, 122] on input "text" at bounding box center [235, 119] width 66 height 14
type input "22,677.00"
click at [238, 155] on input "text" at bounding box center [235, 158] width 66 height 14
type input "13,866.00"
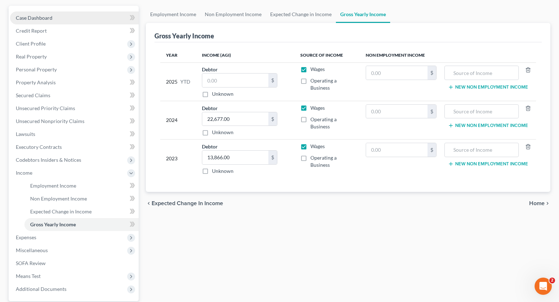
click at [42, 11] on link "Case Dashboard" at bounding box center [74, 17] width 129 height 13
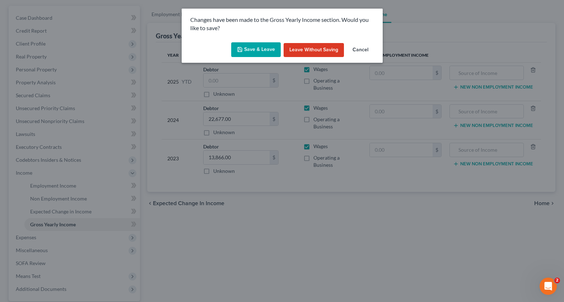
click at [270, 51] on button "Save & Leave" at bounding box center [256, 49] width 50 height 15
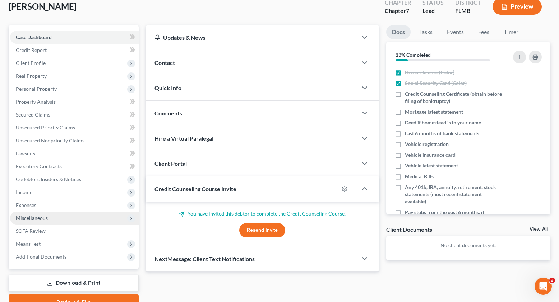
scroll to position [52, 0]
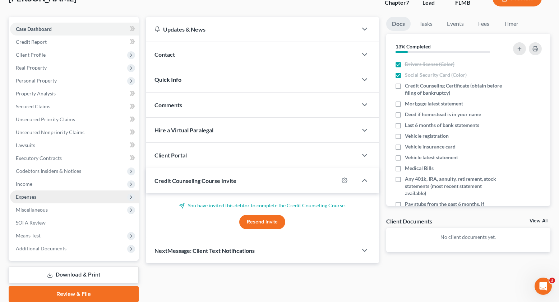
click at [32, 195] on span "Expenses" at bounding box center [26, 197] width 20 height 6
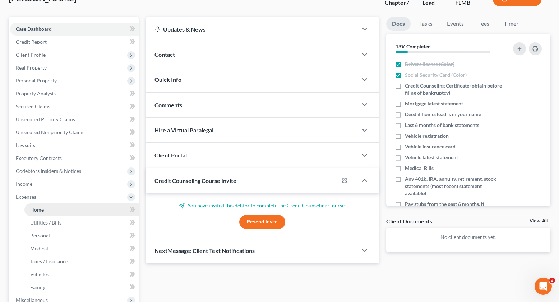
click at [37, 210] on span "Home" at bounding box center [37, 210] width 14 height 6
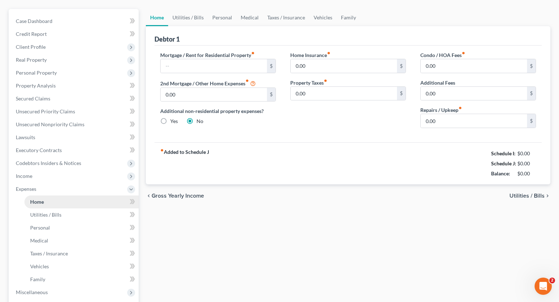
scroll to position [62, 0]
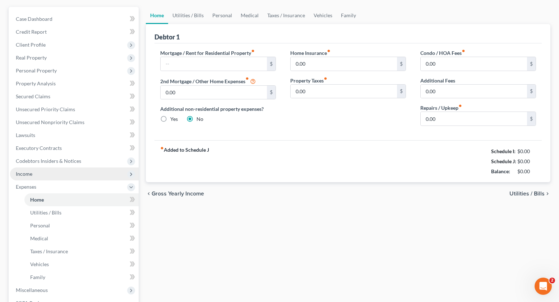
click at [30, 175] on span "Income" at bounding box center [24, 174] width 17 height 6
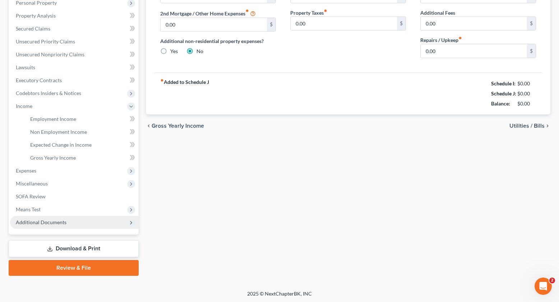
scroll to position [131, 0]
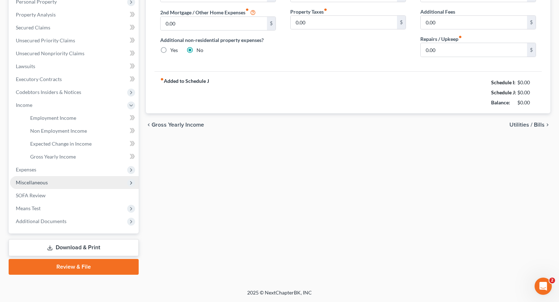
click at [39, 182] on span "Miscellaneous" at bounding box center [32, 183] width 32 height 6
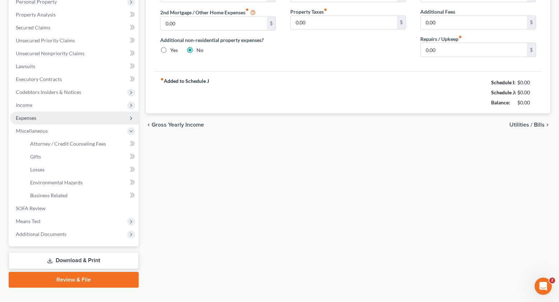
click at [37, 123] on span "Expenses" at bounding box center [74, 118] width 129 height 13
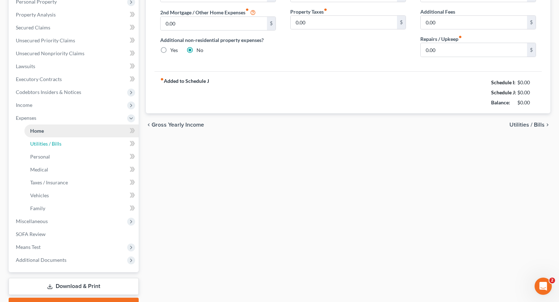
click at [41, 138] on link "Utilities / Bills" at bounding box center [81, 144] width 114 height 13
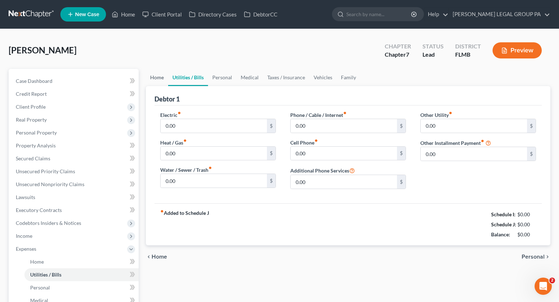
click at [154, 81] on link "Home" at bounding box center [157, 77] width 22 height 17
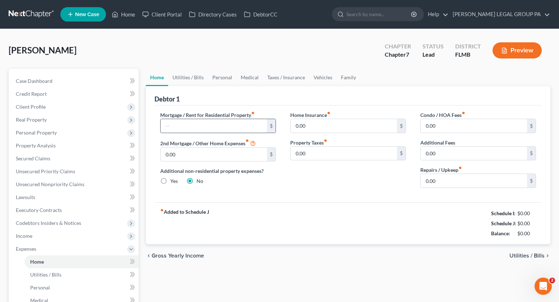
click at [183, 126] on input "text" at bounding box center [214, 126] width 106 height 14
click at [33, 119] on span "Real Property" at bounding box center [31, 120] width 31 height 6
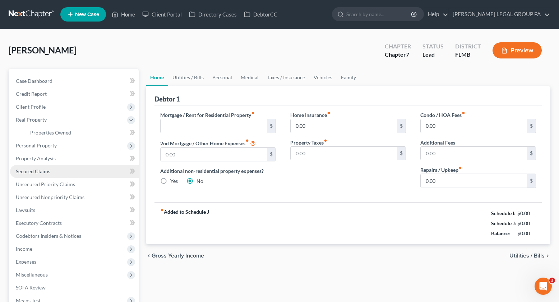
click at [31, 166] on link "Secured Claims" at bounding box center [74, 171] width 129 height 13
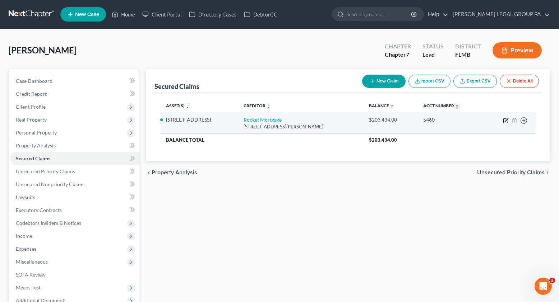
click at [508, 121] on icon "button" at bounding box center [506, 121] width 6 height 6
select select "23"
select select "2"
select select "0"
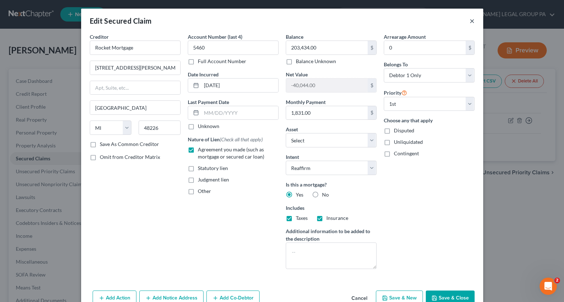
click at [470, 20] on button "×" at bounding box center [472, 21] width 5 height 9
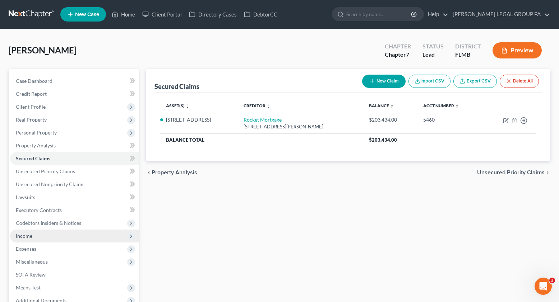
click at [37, 242] on span "Income" at bounding box center [74, 236] width 129 height 13
click at [44, 233] on span "Income" at bounding box center [74, 236] width 129 height 13
click at [37, 253] on span "Expenses" at bounding box center [74, 249] width 129 height 13
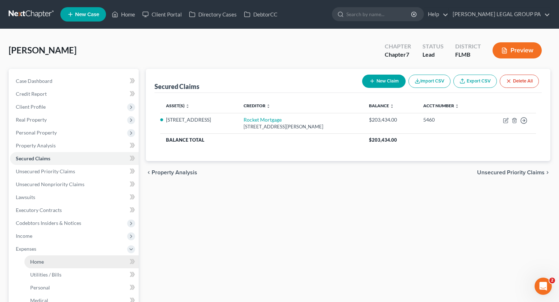
click at [58, 260] on link "Home" at bounding box center [81, 262] width 114 height 13
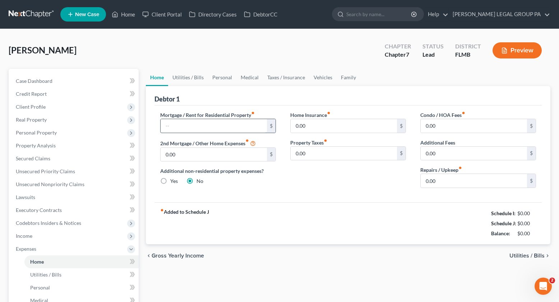
click at [184, 128] on input "text" at bounding box center [214, 126] width 106 height 14
type input "915.00"
click at [192, 79] on link "Utilities / Bills" at bounding box center [188, 77] width 40 height 17
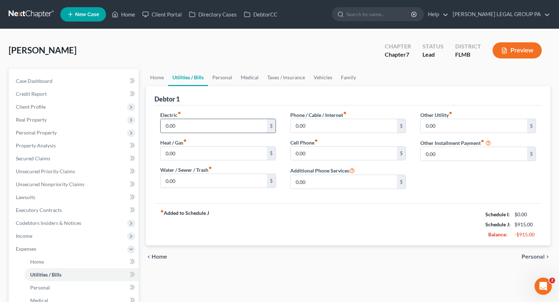
click at [186, 131] on input "0.00" at bounding box center [214, 126] width 106 height 14
type input "190.00"
click at [190, 188] on div "Electric fiber_manual_record 190.00 $ Heat / Gas fiber_manual_record 0.00 $ Wat…" at bounding box center [218, 153] width 130 height 84
click at [190, 179] on input "0.00" at bounding box center [214, 181] width 106 height 14
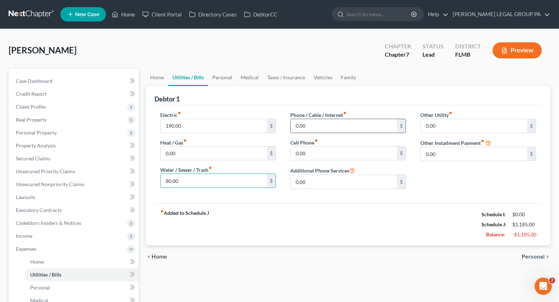
type input "80.00"
click at [323, 132] on input "0.00" at bounding box center [344, 126] width 106 height 14
type input "60.00"
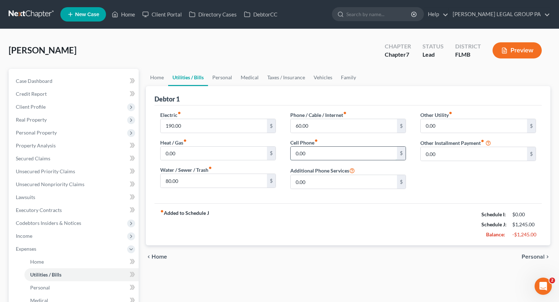
click at [319, 157] on input "0.00" at bounding box center [344, 154] width 106 height 14
type input "150.00"
click at [225, 78] on link "Personal" at bounding box center [222, 77] width 28 height 17
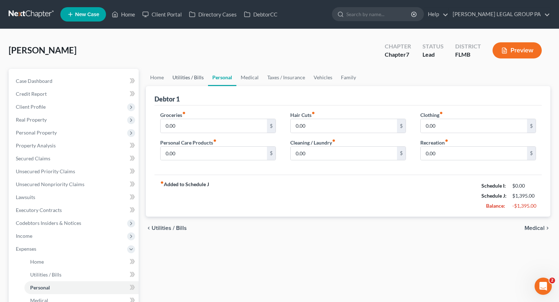
click at [192, 79] on link "Utilities / Bills" at bounding box center [188, 77] width 40 height 17
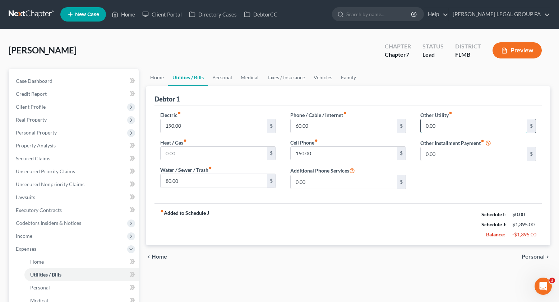
click at [450, 128] on input "0.00" at bounding box center [474, 126] width 106 height 14
click at [225, 79] on link "Personal" at bounding box center [222, 77] width 28 height 17
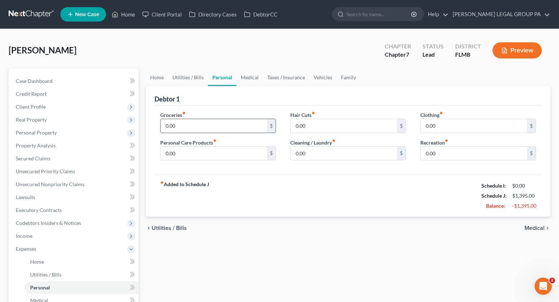
click at [191, 128] on input "0.00" at bounding box center [214, 126] width 106 height 14
type input "188.00"
click at [194, 159] on input "0.00" at bounding box center [214, 154] width 106 height 14
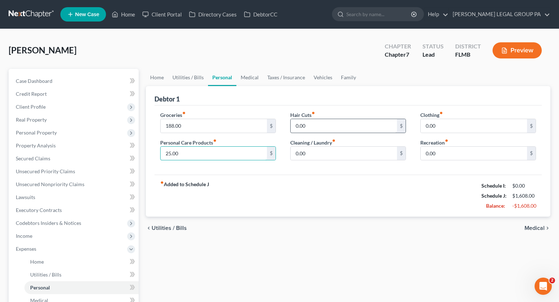
type input "25.00"
click at [326, 129] on input "0.00" at bounding box center [344, 126] width 106 height 14
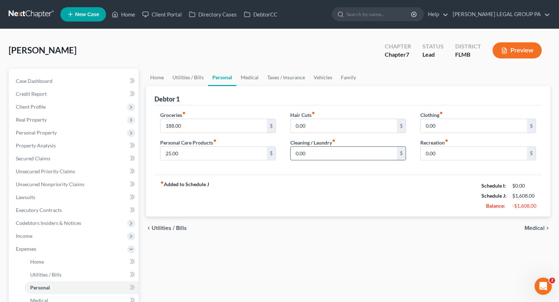
click at [331, 153] on input "0.00" at bounding box center [344, 154] width 106 height 14
type input "50.00"
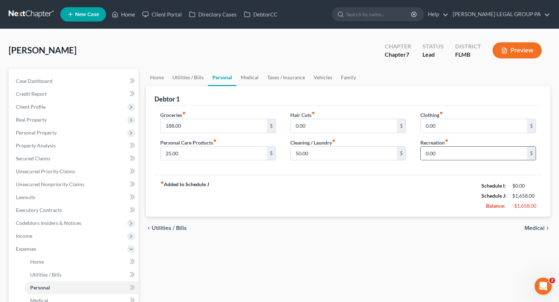
click at [443, 155] on input "0.00" at bounding box center [474, 154] width 106 height 14
type input "50.00"
click at [255, 82] on link "Medical" at bounding box center [249, 77] width 27 height 17
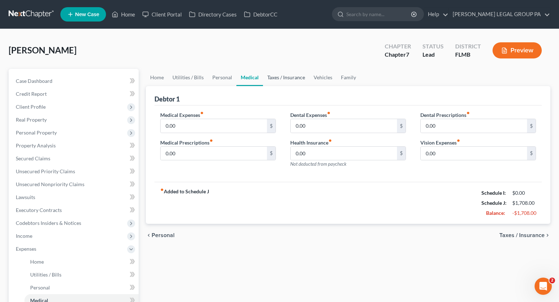
click at [283, 80] on link "Taxes / Insurance" at bounding box center [286, 77] width 46 height 17
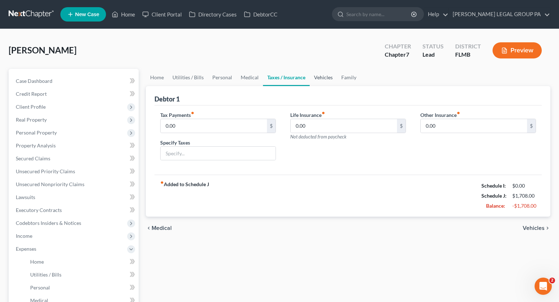
drag, startPoint x: 324, startPoint y: 77, endPoint x: 317, endPoint y: 85, distance: 10.7
click at [325, 77] on link "Vehicles" at bounding box center [323, 77] width 27 height 17
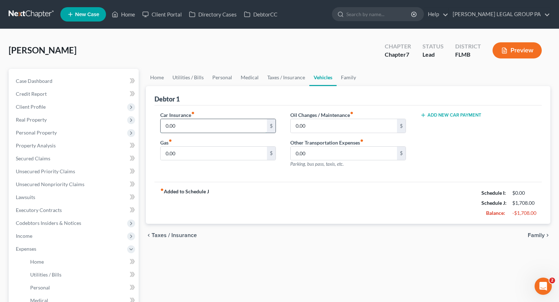
drag, startPoint x: 177, startPoint y: 129, endPoint x: 184, endPoint y: 130, distance: 7.6
click at [177, 129] on input "0.00" at bounding box center [214, 126] width 106 height 14
click at [278, 75] on link "Taxes / Insurance" at bounding box center [286, 77] width 46 height 17
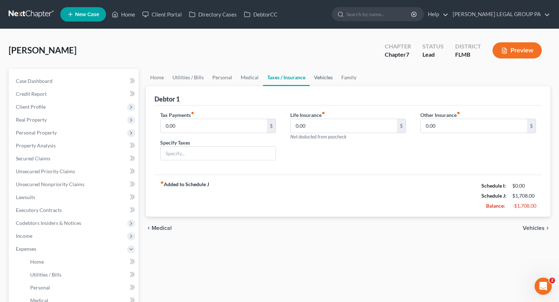
click at [331, 82] on link "Vehicles" at bounding box center [323, 77] width 27 height 17
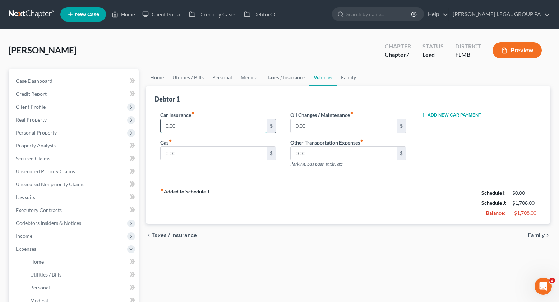
click at [193, 127] on input "0.00" at bounding box center [214, 126] width 106 height 14
click at [345, 75] on link "Family" at bounding box center [349, 77] width 24 height 17
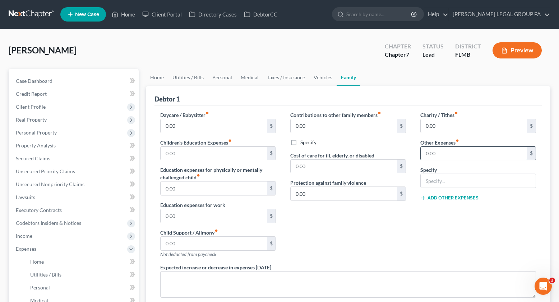
click at [447, 155] on input "0.00" at bounding box center [474, 154] width 106 height 14
click at [437, 179] on input "text" at bounding box center [478, 181] width 115 height 14
type input "150.00"
drag, startPoint x: 447, startPoint y: 183, endPoint x: 399, endPoint y: 177, distance: 48.4
click at [398, 178] on div "Daycare / Babysitter fiber_manual_record 0.00 $ Children's Education Expenses f…" at bounding box center [348, 219] width 390 height 216
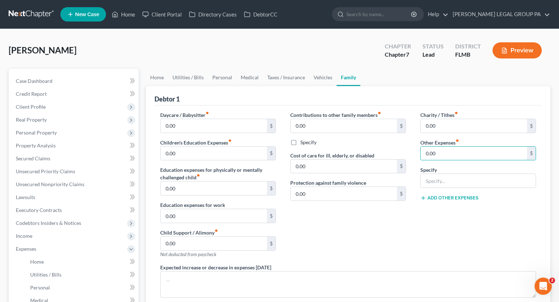
drag, startPoint x: 422, startPoint y: 149, endPoint x: 411, endPoint y: 148, distance: 10.8
click at [412, 148] on div "Daycare / Babysitter fiber_manual_record 0.00 $ Children's Education Expenses f…" at bounding box center [348, 219] width 390 height 216
drag, startPoint x: 440, startPoint y: 156, endPoint x: 419, endPoint y: 152, distance: 22.0
click at [419, 152] on div "Charity / Tithes fiber_manual_record 0.00 $ Other Expenses fiber_manual_record …" at bounding box center [478, 187] width 130 height 153
paste input "15"
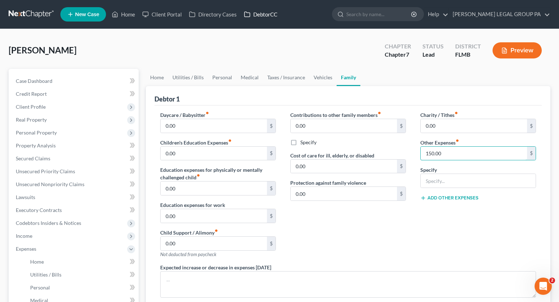
type input "150.00"
click at [449, 182] on input "text" at bounding box center [478, 181] width 115 height 14
type input "Pet expenses"
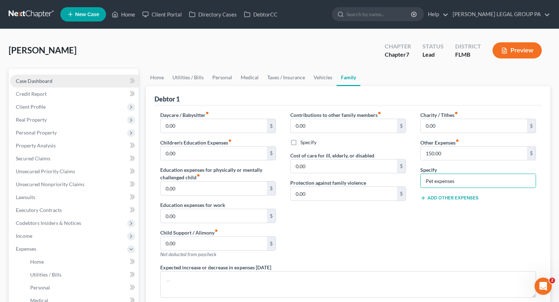
click at [33, 80] on span "Case Dashboard" at bounding box center [34, 81] width 37 height 6
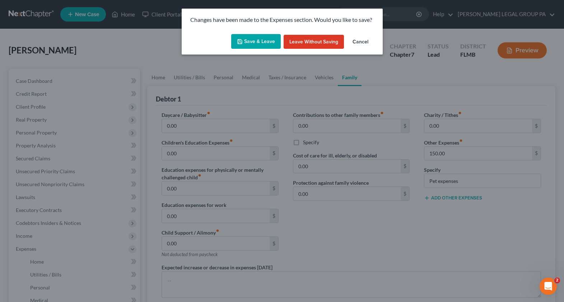
click at [251, 35] on button "Save & Leave" at bounding box center [256, 41] width 50 height 15
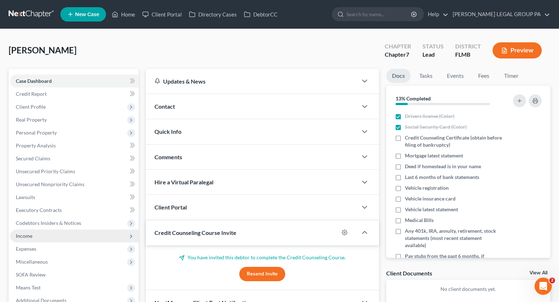
click at [24, 238] on span "Income" at bounding box center [24, 236] width 17 height 6
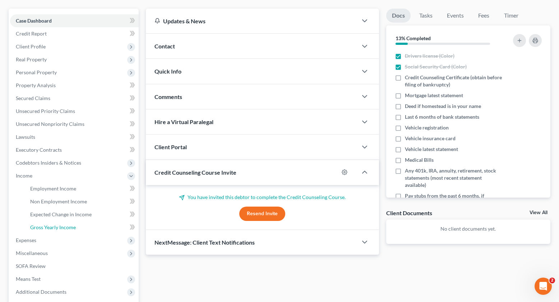
click at [52, 226] on span "Gross Yearly Income" at bounding box center [53, 227] width 46 height 6
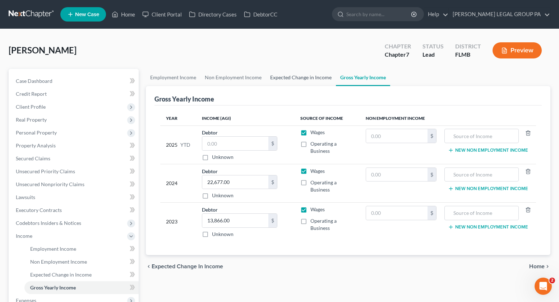
click at [300, 77] on link "Expected Change in Income" at bounding box center [301, 77] width 70 height 17
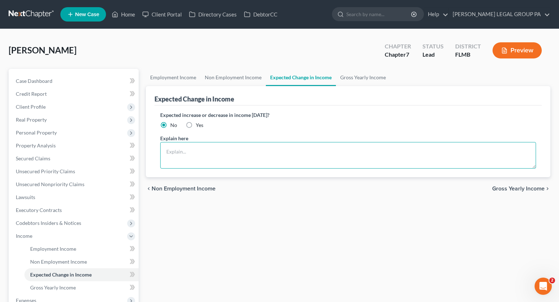
drag, startPoint x: 170, startPoint y: 154, endPoint x: 196, endPoint y: 161, distance: 27.2
click at [170, 154] on textarea at bounding box center [348, 155] width 376 height 27
click at [196, 126] on label "Yes" at bounding box center [200, 125] width 8 height 7
click at [199, 126] on input "Yes" at bounding box center [201, 124] width 5 height 5
radio input "true"
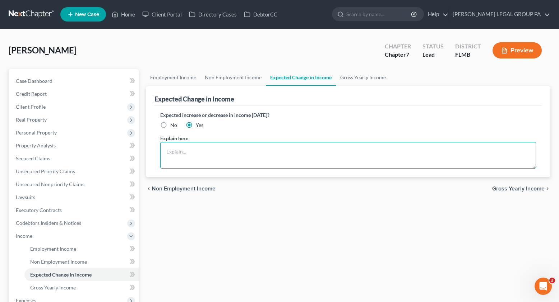
click at [194, 157] on textarea at bounding box center [348, 155] width 376 height 27
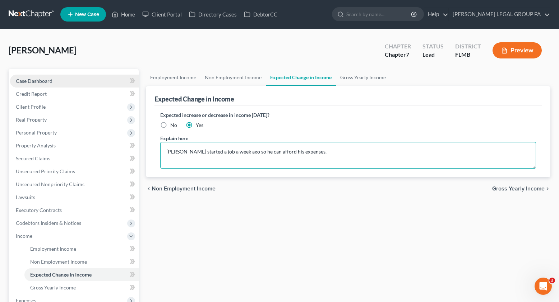
type textarea "[PERSON_NAME] started a job a week ago so he can afford his expenses."
click at [33, 83] on span "Case Dashboard" at bounding box center [34, 81] width 37 height 6
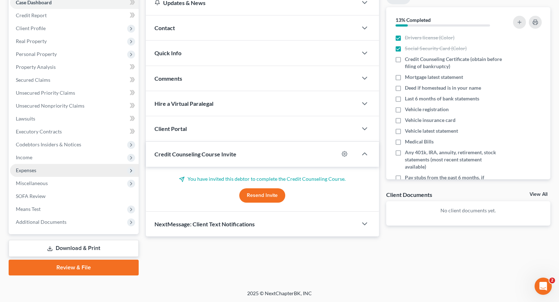
scroll to position [79, 0]
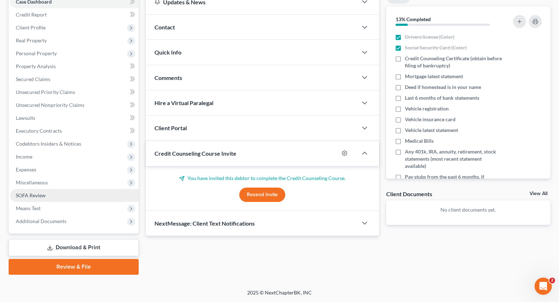
click at [52, 180] on span "Miscellaneous" at bounding box center [74, 182] width 129 height 13
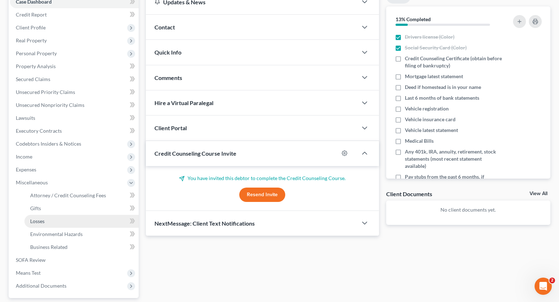
click at [54, 224] on link "Losses" at bounding box center [81, 221] width 114 height 13
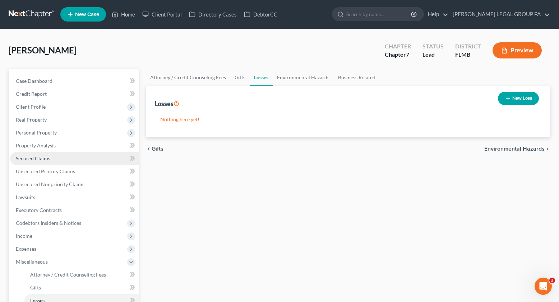
click at [38, 155] on link "Secured Claims" at bounding box center [74, 158] width 129 height 13
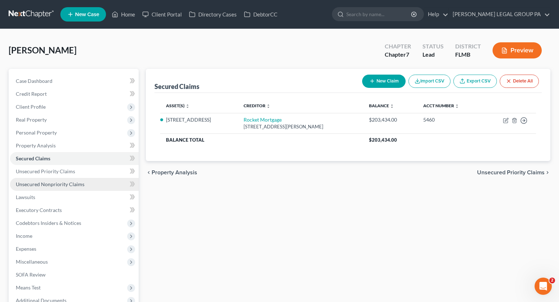
click at [50, 188] on link "Unsecured Nonpriority Claims" at bounding box center [74, 184] width 129 height 13
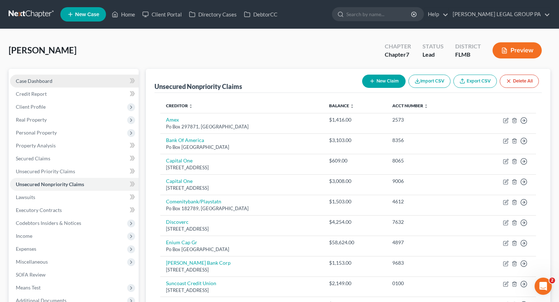
click at [50, 86] on link "Case Dashboard" at bounding box center [74, 81] width 129 height 13
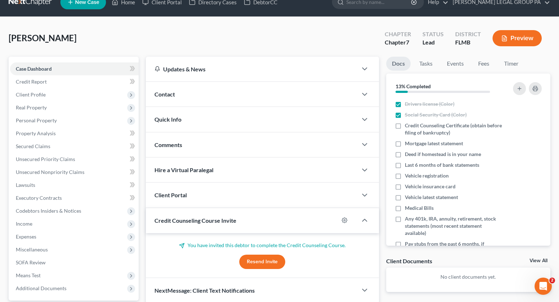
scroll to position [13, 0]
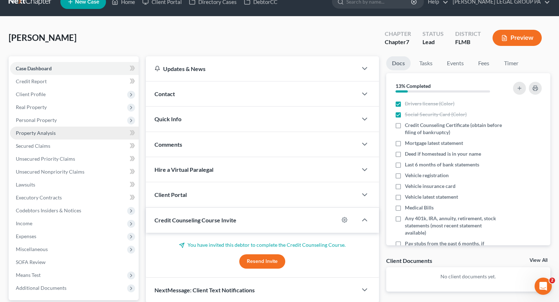
click at [42, 133] on span "Property Analysis" at bounding box center [36, 133] width 40 height 6
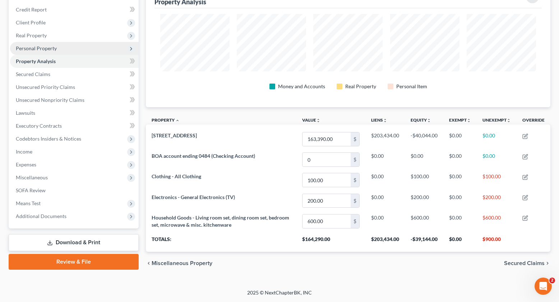
click at [39, 47] on span "Personal Property" at bounding box center [36, 48] width 41 height 6
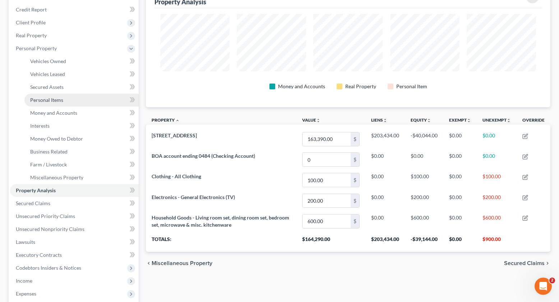
click at [57, 103] on link "Personal Items" at bounding box center [81, 100] width 114 height 13
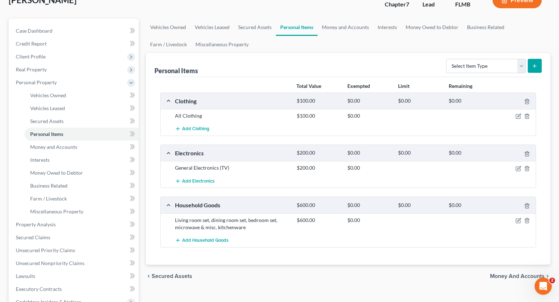
scroll to position [142, 0]
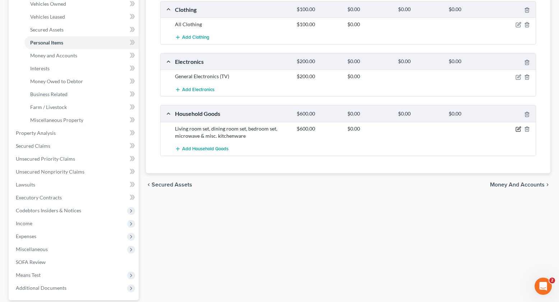
click at [518, 130] on icon "button" at bounding box center [518, 128] width 3 height 3
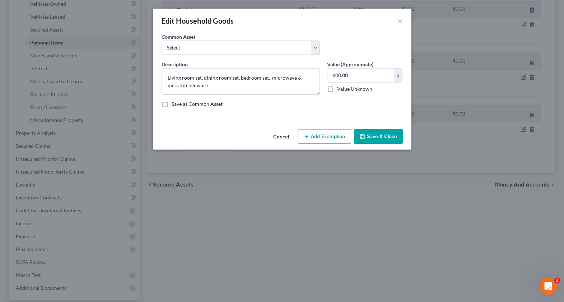
click at [318, 138] on button "Add Exemption" at bounding box center [325, 136] width 54 height 15
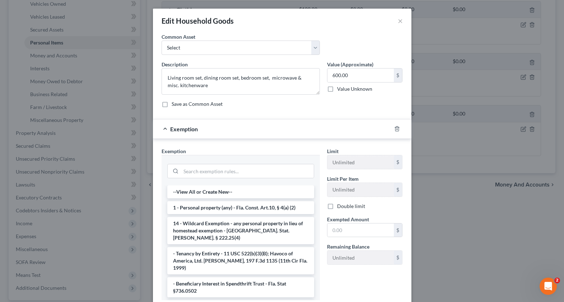
drag, startPoint x: 203, startPoint y: 209, endPoint x: 269, endPoint y: 220, distance: 66.6
click at [203, 209] on li "1 - Personal property (any) - Fla. Const. Art.10, § 4(a) (2)" at bounding box center [240, 207] width 147 height 13
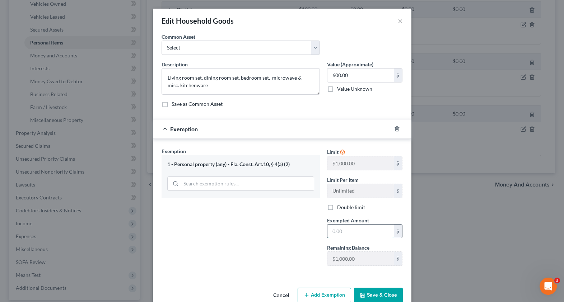
click at [356, 231] on input "text" at bounding box center [361, 232] width 66 height 14
type input "600.00"
click at [382, 294] on button "Save & Close" at bounding box center [378, 295] width 49 height 15
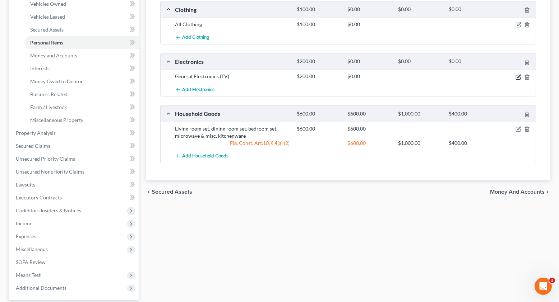
click at [519, 78] on icon "button" at bounding box center [518, 77] width 6 height 6
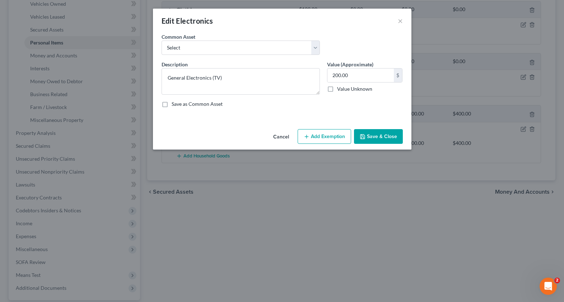
click at [321, 143] on button "Add Exemption" at bounding box center [325, 136] width 54 height 15
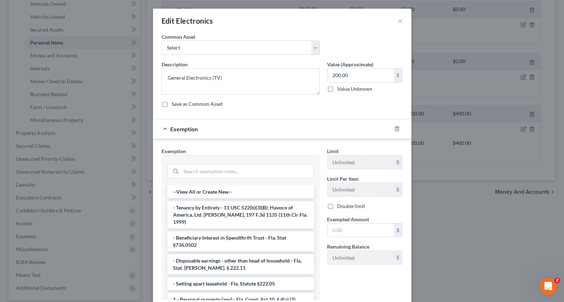
drag, startPoint x: 218, startPoint y: 293, endPoint x: 263, endPoint y: 286, distance: 45.2
click at [218, 293] on li "1 - Personal property (any) - Fla. Const. Art.10, § 4(a) (2)" at bounding box center [240, 299] width 147 height 13
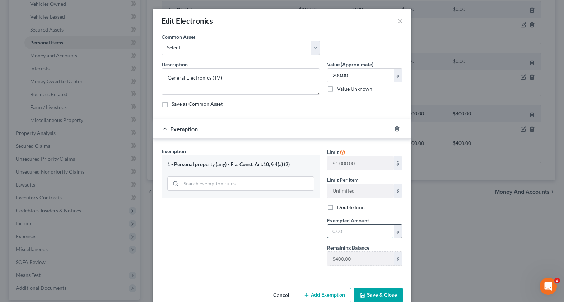
click at [342, 233] on input "text" at bounding box center [361, 232] width 66 height 14
type input "200.00"
drag, startPoint x: 387, startPoint y: 297, endPoint x: 385, endPoint y: 269, distance: 28.1
click at [387, 297] on button "Save & Close" at bounding box center [378, 295] width 49 height 15
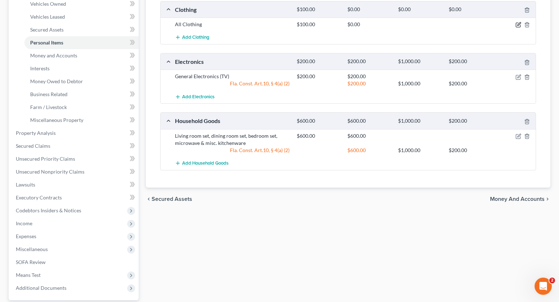
click at [519, 26] on icon "button" at bounding box center [518, 25] width 6 height 6
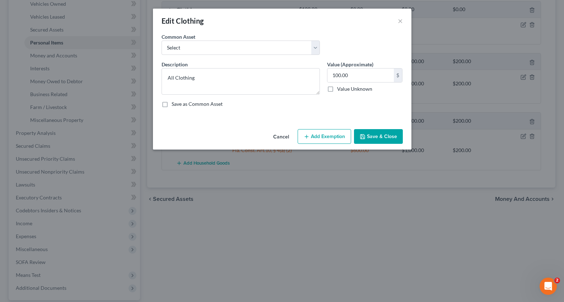
click at [327, 139] on button "Add Exemption" at bounding box center [325, 136] width 54 height 15
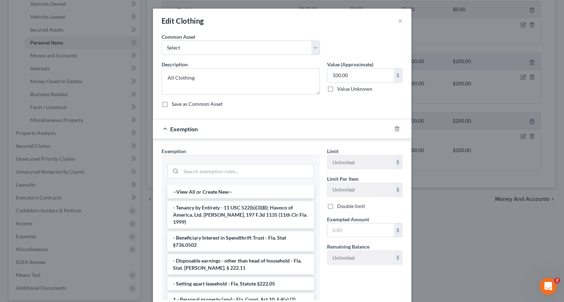
click at [231, 295] on li "1 - Personal property (any) - Fla. Const. Art.10, § 4(a) (2)" at bounding box center [240, 299] width 147 height 13
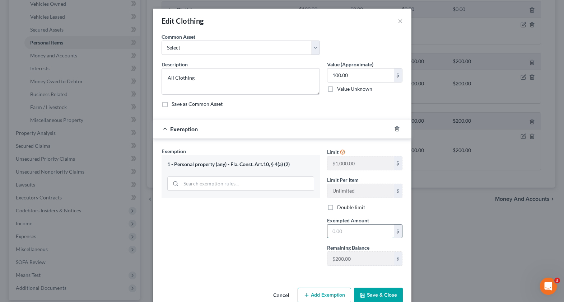
click at [335, 237] on input "text" at bounding box center [361, 232] width 66 height 14
type input "100.00"
click at [374, 291] on button "Save & Close" at bounding box center [378, 295] width 49 height 15
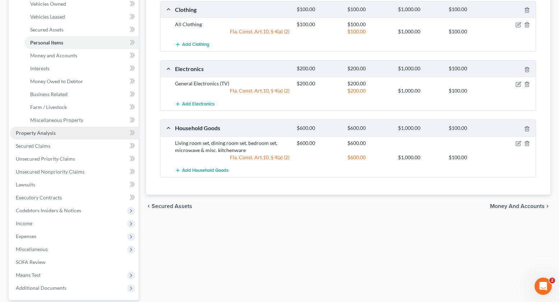
click at [48, 134] on span "Property Analysis" at bounding box center [36, 133] width 40 height 6
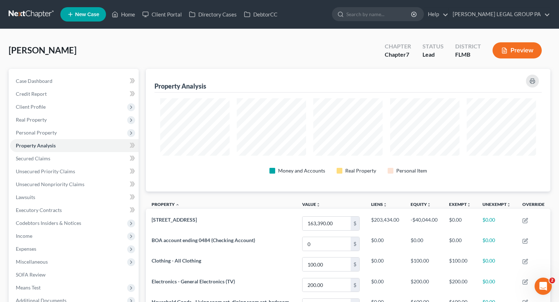
scroll to position [123, 404]
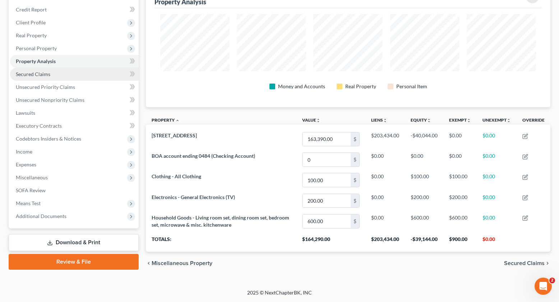
drag, startPoint x: 45, startPoint y: 78, endPoint x: 50, endPoint y: 78, distance: 4.7
click at [45, 78] on link "Secured Claims" at bounding box center [74, 74] width 129 height 13
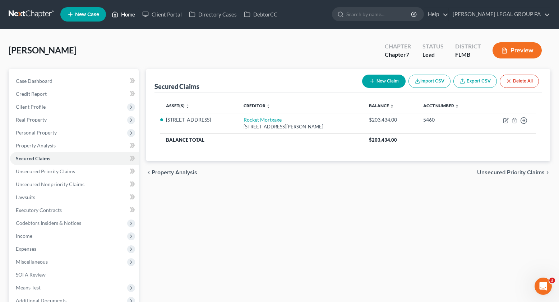
click at [118, 15] on icon at bounding box center [115, 14] width 5 height 5
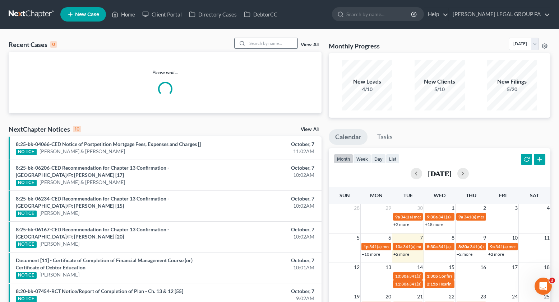
click at [263, 42] on input "search" at bounding box center [272, 43] width 50 height 10
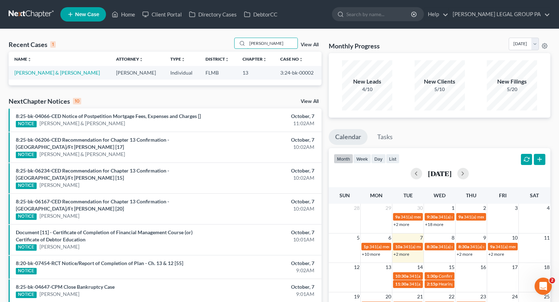
type input "[PERSON_NAME]"
click at [41, 76] on td "[PERSON_NAME] & [PERSON_NAME]" at bounding box center [60, 72] width 102 height 13
click at [46, 71] on link "[PERSON_NAME] & [PERSON_NAME]" at bounding box center [56, 73] width 85 height 6
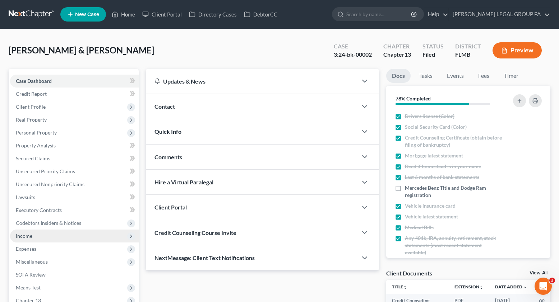
scroll to position [122, 0]
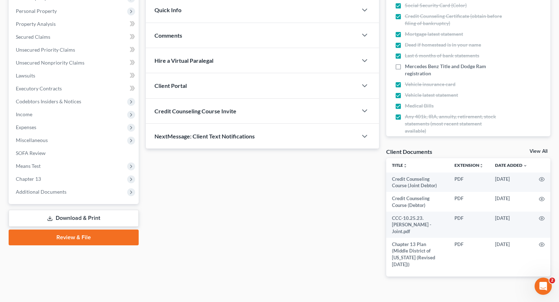
click at [42, 195] on span "Additional Documents" at bounding box center [74, 192] width 129 height 13
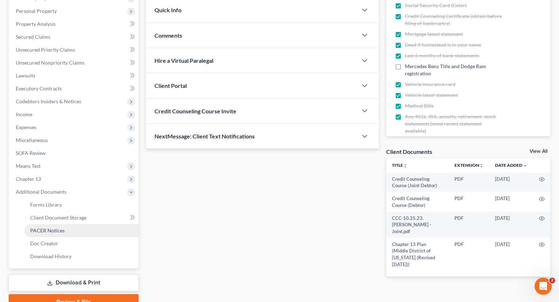
click at [56, 230] on span "PACER Notices" at bounding box center [47, 231] width 34 height 6
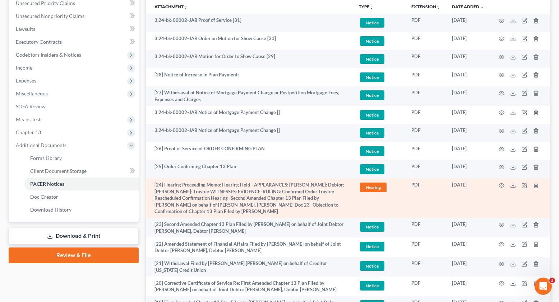
scroll to position [176, 0]
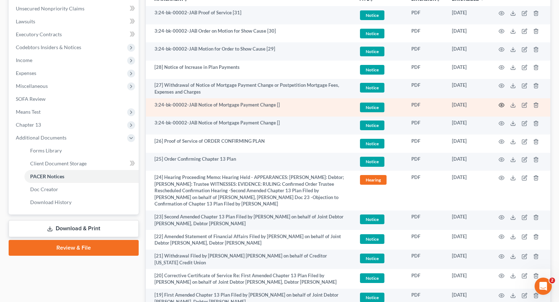
click at [503, 105] on icon "button" at bounding box center [502, 105] width 6 height 6
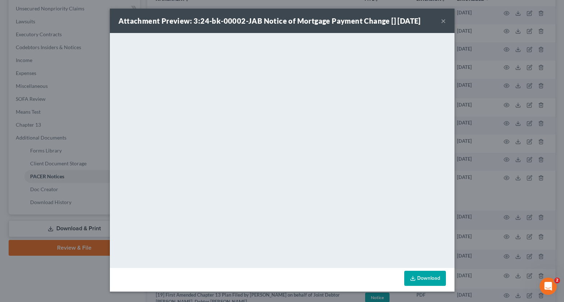
click at [441, 19] on button "×" at bounding box center [443, 21] width 5 height 9
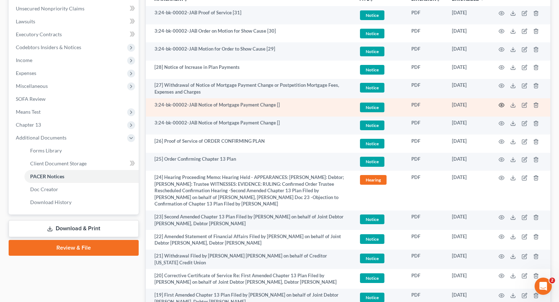
click at [501, 105] on icon "button" at bounding box center [502, 105] width 6 height 6
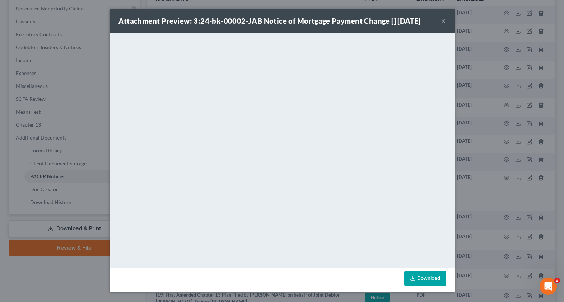
click at [443, 21] on button "×" at bounding box center [443, 21] width 5 height 9
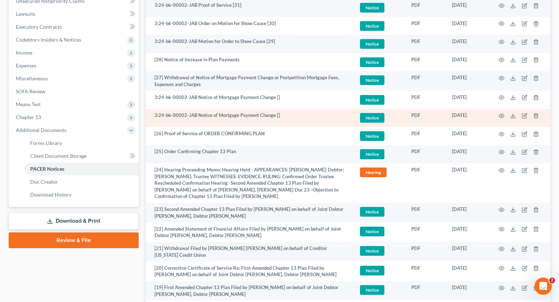
scroll to position [183, 0]
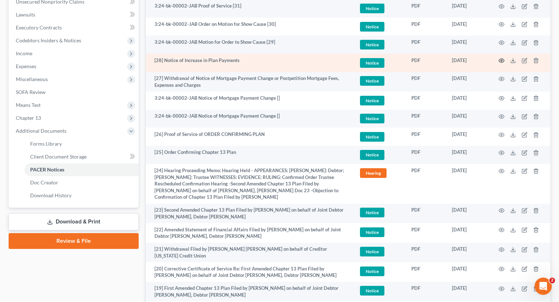
click at [504, 59] on icon "button" at bounding box center [502, 61] width 6 height 6
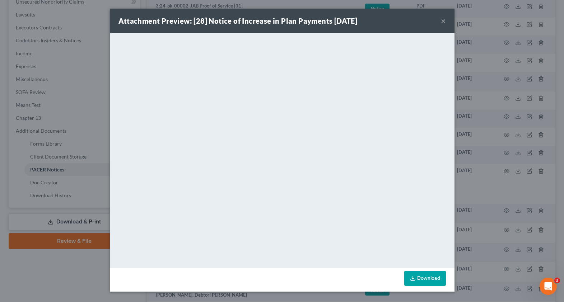
click at [443, 23] on button "×" at bounding box center [443, 21] width 5 height 9
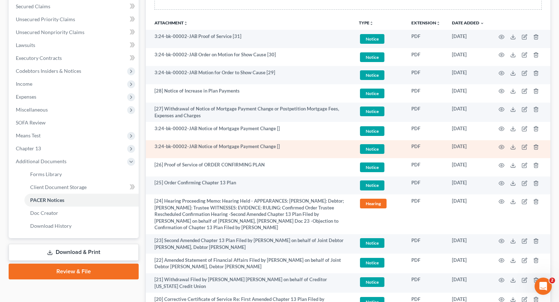
scroll to position [142, 0]
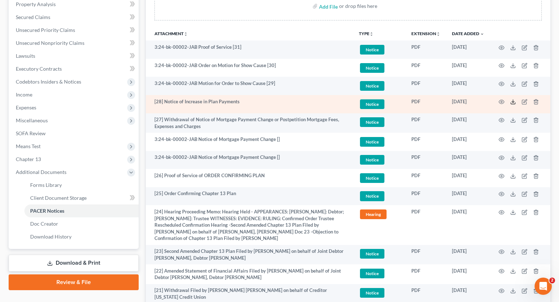
click at [512, 103] on icon at bounding box center [513, 102] width 6 height 6
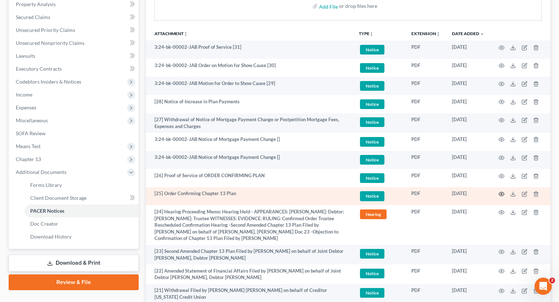
click at [501, 193] on icon "button" at bounding box center [502, 194] width 6 height 6
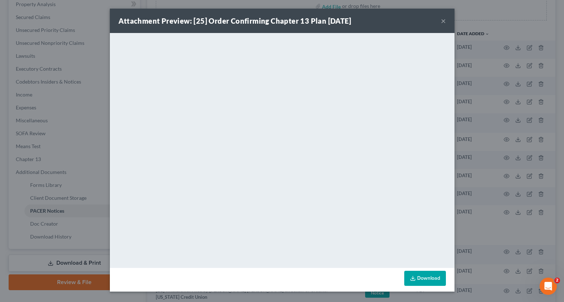
click at [445, 23] on button "×" at bounding box center [443, 21] width 5 height 9
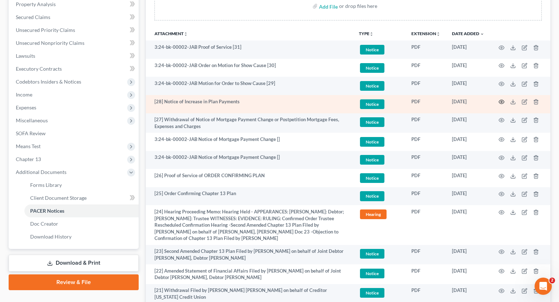
click at [499, 101] on icon "button" at bounding box center [502, 102] width 6 height 6
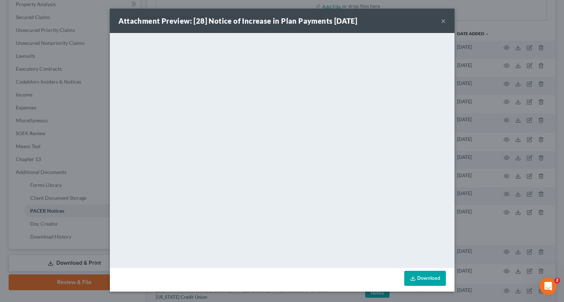
click at [440, 23] on div "Attachment Preview: [28] Notice of Increase in Plan Payments [DATE] ×" at bounding box center [282, 21] width 345 height 24
click at [445, 21] on button "×" at bounding box center [443, 21] width 5 height 9
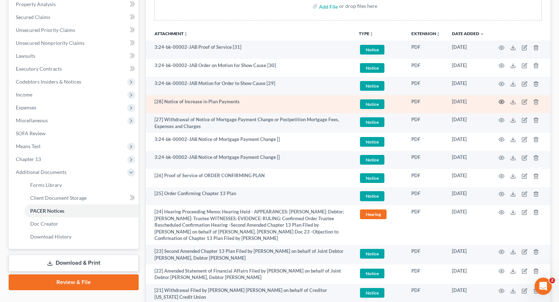
click at [501, 100] on icon "button" at bounding box center [501, 102] width 5 height 4
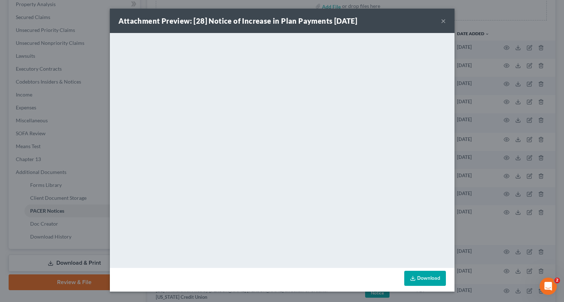
click at [443, 22] on button "×" at bounding box center [443, 21] width 5 height 9
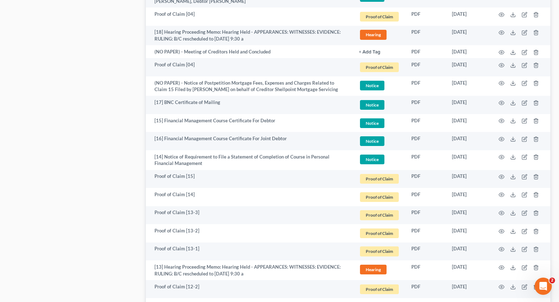
scroll to position [0, 0]
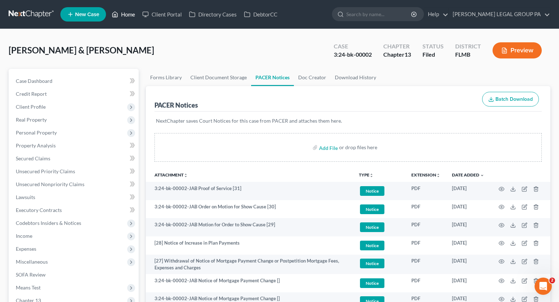
click at [125, 19] on link "Home" at bounding box center [123, 14] width 31 height 13
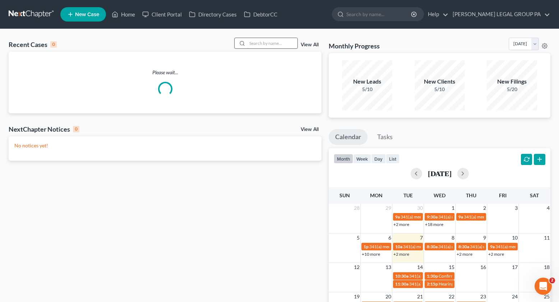
click at [269, 46] on input "search" at bounding box center [272, 43] width 50 height 10
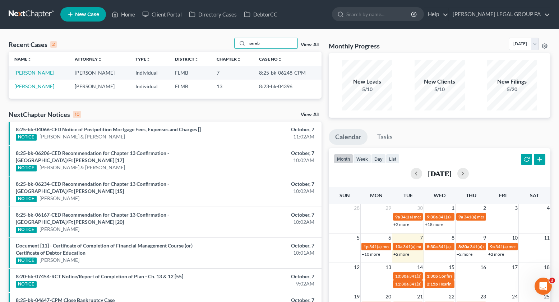
type input "sereb"
click at [42, 74] on link "[PERSON_NAME]" at bounding box center [34, 73] width 40 height 6
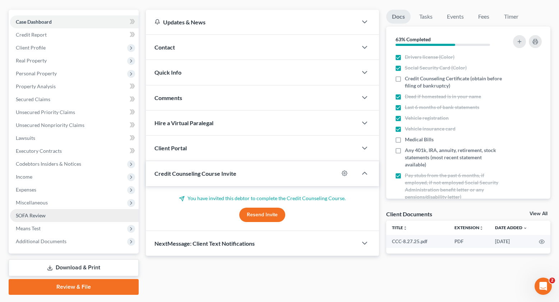
scroll to position [79, 0]
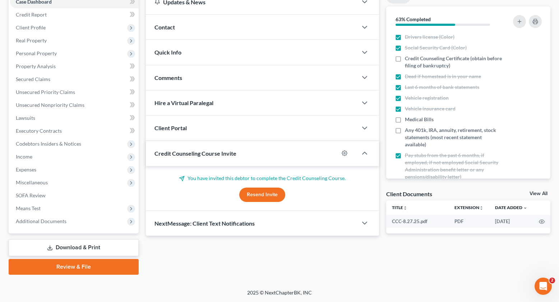
click at [42, 222] on span "Additional Documents" at bounding box center [41, 221] width 51 height 6
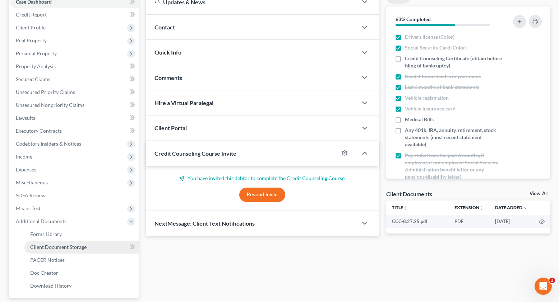
click at [44, 250] on span "Client Document Storage" at bounding box center [58, 247] width 56 height 6
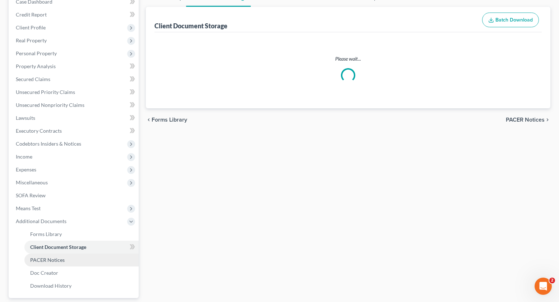
scroll to position [59, 0]
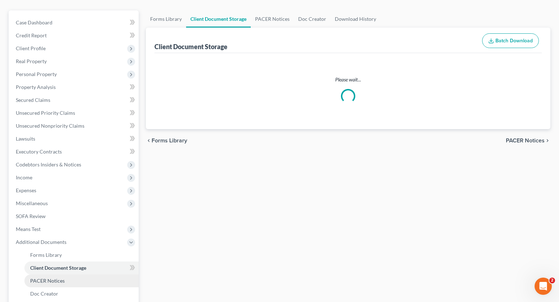
click at [47, 263] on li "Additional Documents Forms Library Client Document Storage PACER Notices Doc Fo…" at bounding box center [74, 275] width 129 height 78
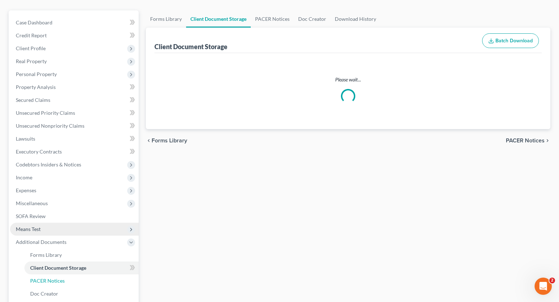
scroll to position [0, 0]
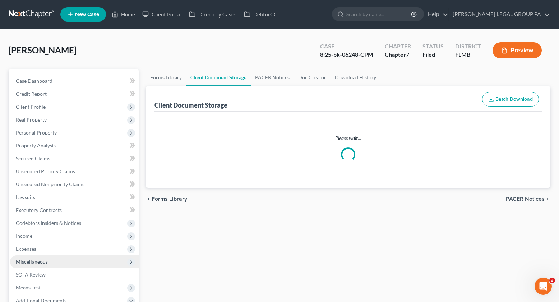
select select "9"
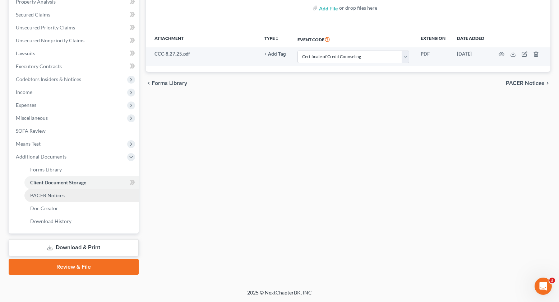
click at [57, 193] on span "PACER Notices" at bounding box center [47, 196] width 34 height 6
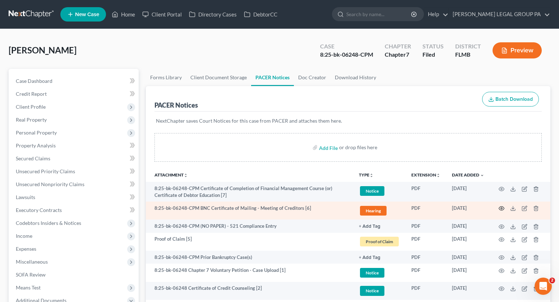
click at [501, 209] on icon "button" at bounding box center [502, 209] width 6 height 6
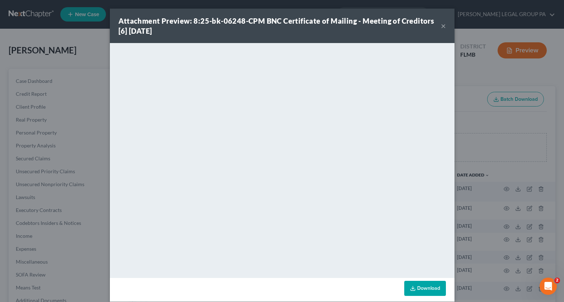
click at [441, 25] on button "×" at bounding box center [443, 26] width 5 height 9
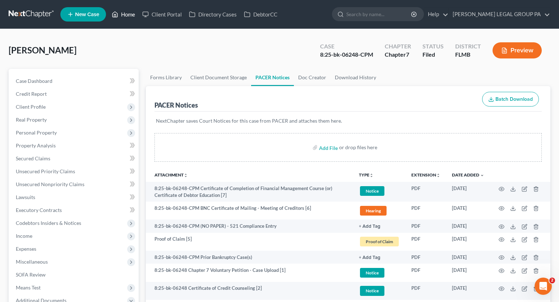
click at [126, 17] on link "Home" at bounding box center [123, 14] width 31 height 13
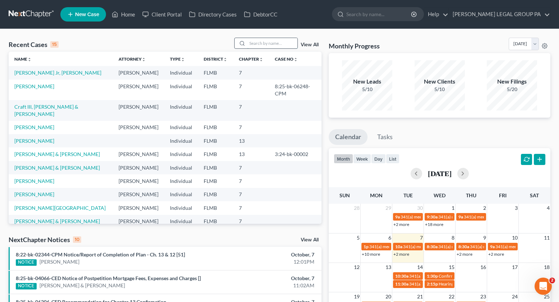
click at [266, 46] on input "search" at bounding box center [272, 43] width 50 height 10
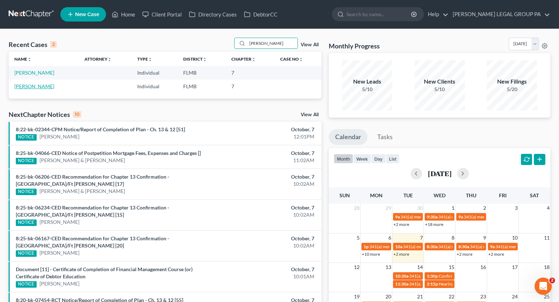
type input "[PERSON_NAME]"
click at [37, 87] on link "[PERSON_NAME]" at bounding box center [34, 86] width 40 height 6
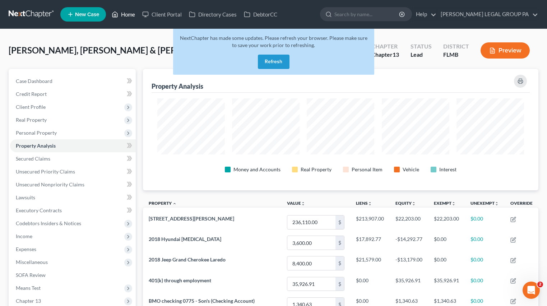
click at [127, 13] on link "Home" at bounding box center [123, 14] width 31 height 13
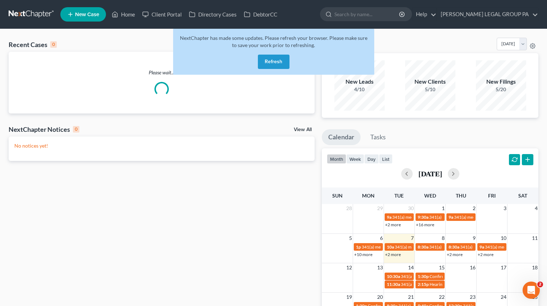
click at [278, 63] on button "Refresh" at bounding box center [274, 62] width 32 height 14
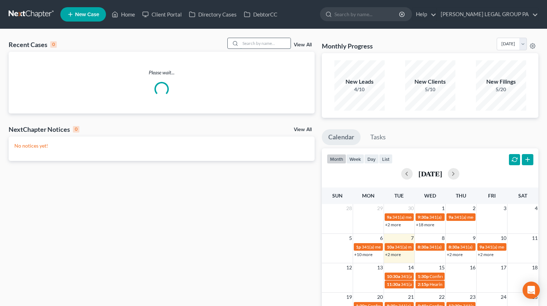
click at [262, 43] on input "search" at bounding box center [265, 43] width 50 height 10
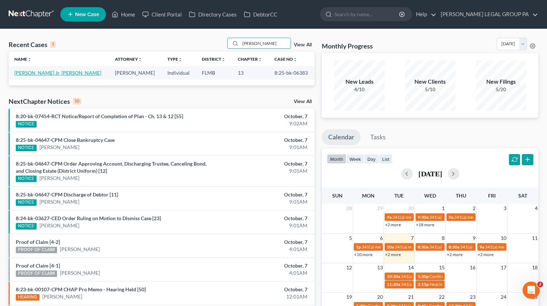
type input "bakker"
click at [28, 73] on link "[PERSON_NAME] Jr, [PERSON_NAME]" at bounding box center [57, 73] width 87 height 6
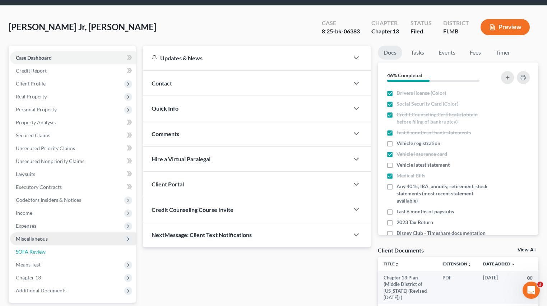
drag, startPoint x: 45, startPoint y: 251, endPoint x: 68, endPoint y: 235, distance: 27.4
click at [45, 251] on span "SOFA Review" at bounding box center [31, 252] width 30 height 6
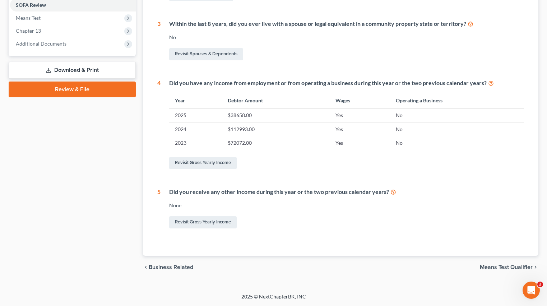
scroll to position [32, 0]
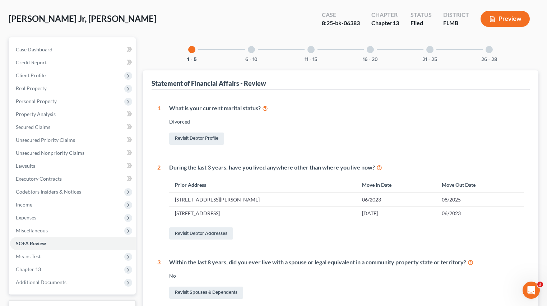
click at [252, 54] on div "6 - 10" at bounding box center [251, 49] width 24 height 24
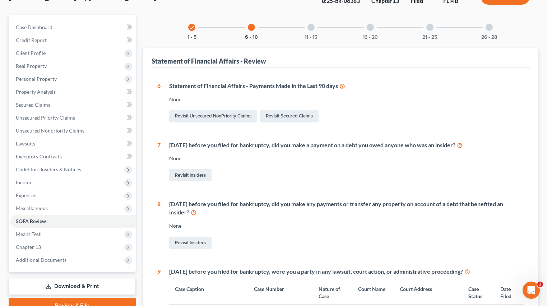
scroll to position [47, 0]
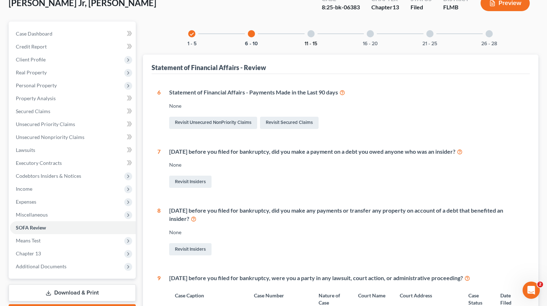
click at [312, 40] on div "11 - 15" at bounding box center [311, 34] width 24 height 24
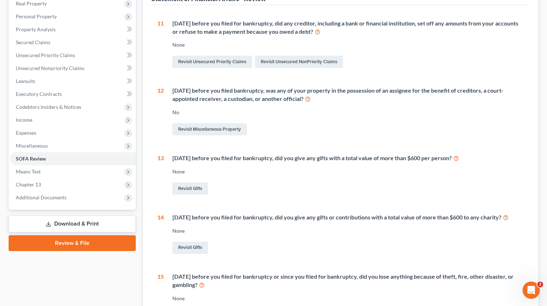
scroll to position [0, 0]
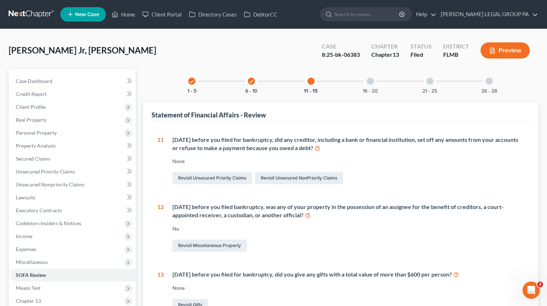
click at [373, 83] on div at bounding box center [370, 81] width 7 height 7
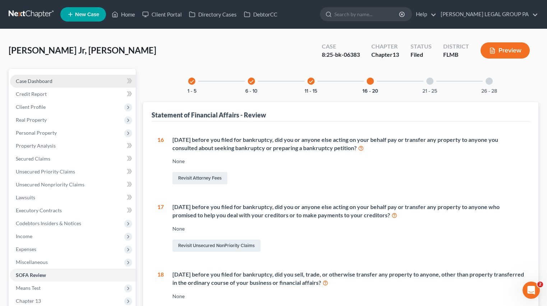
click at [37, 81] on span "Case Dashboard" at bounding box center [34, 81] width 37 height 6
